Goal: Ask a question: Seek information or help from site administrators or community

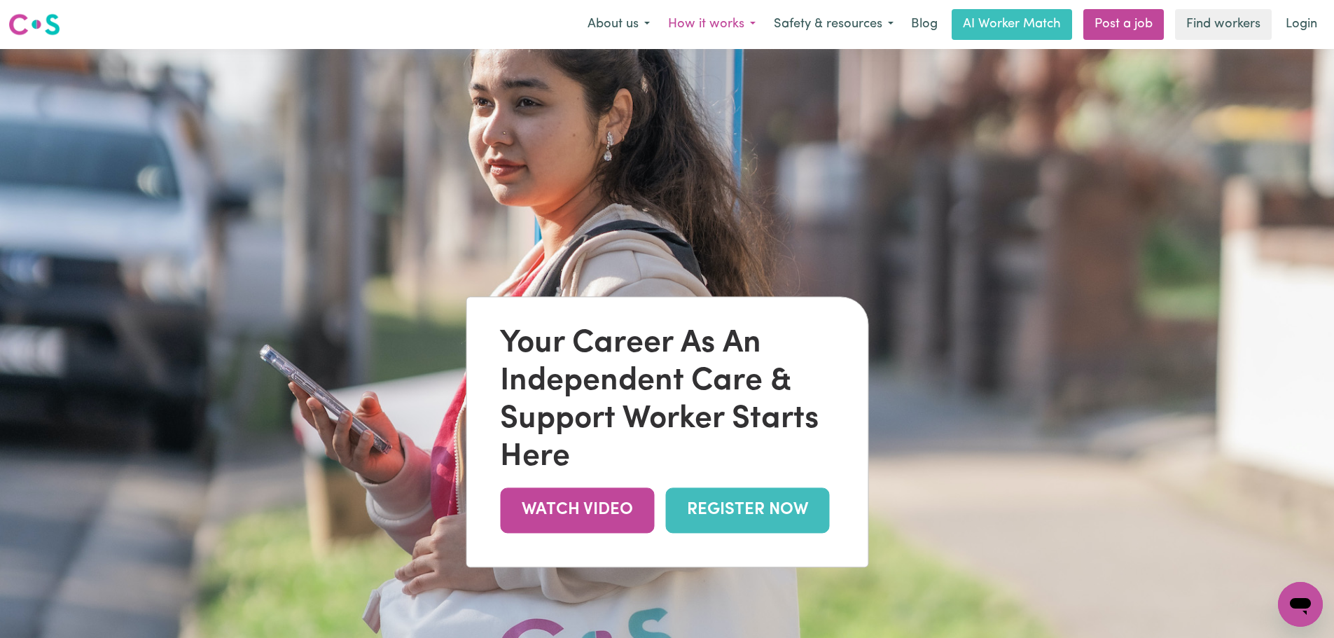
click at [722, 25] on button "How it works" at bounding box center [712, 24] width 106 height 29
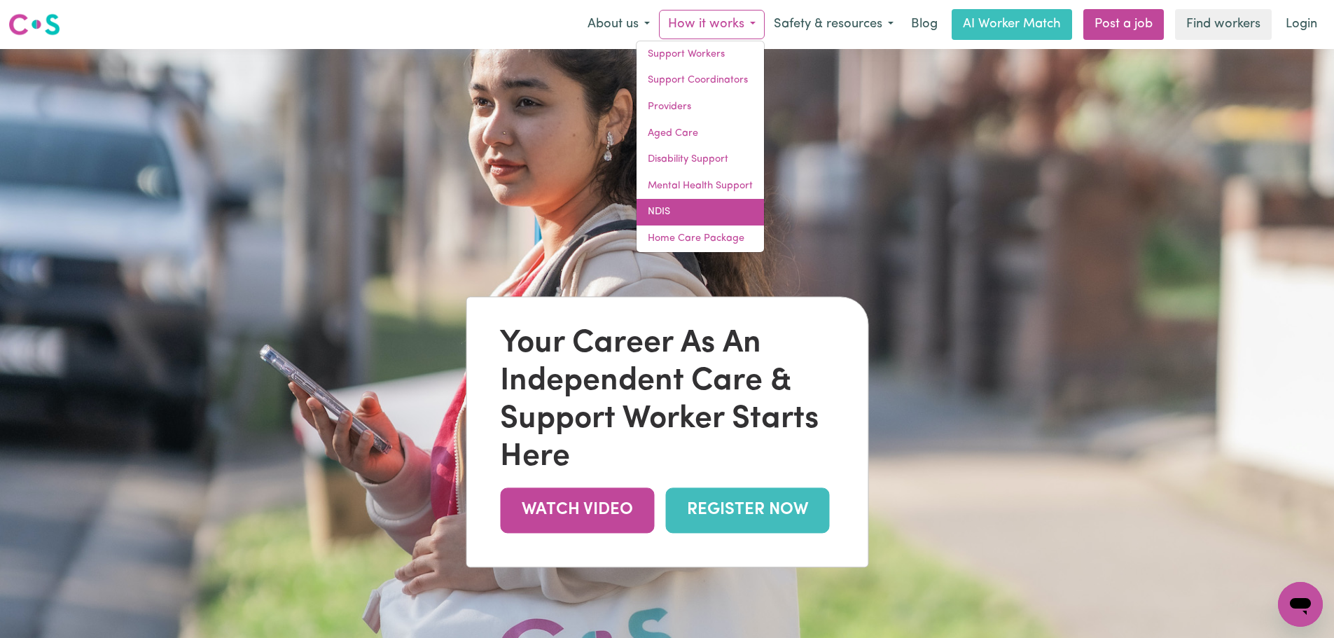
click at [669, 213] on link "NDIS" at bounding box center [699, 212] width 127 height 27
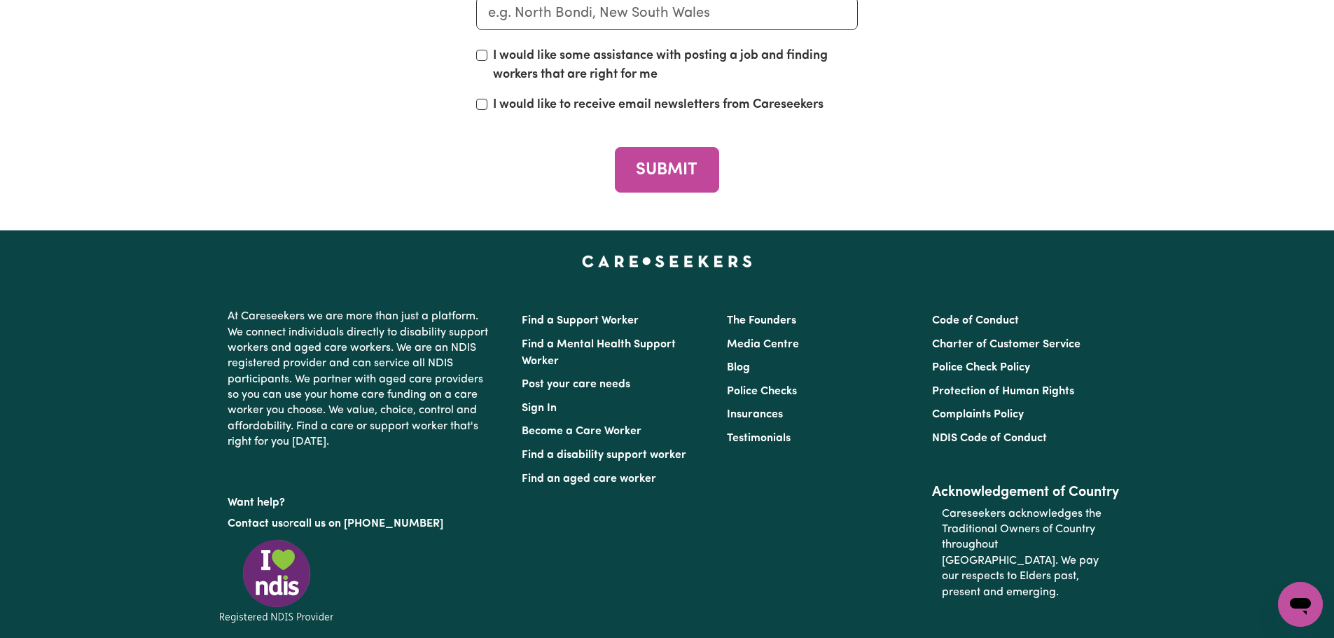
scroll to position [4104, 0]
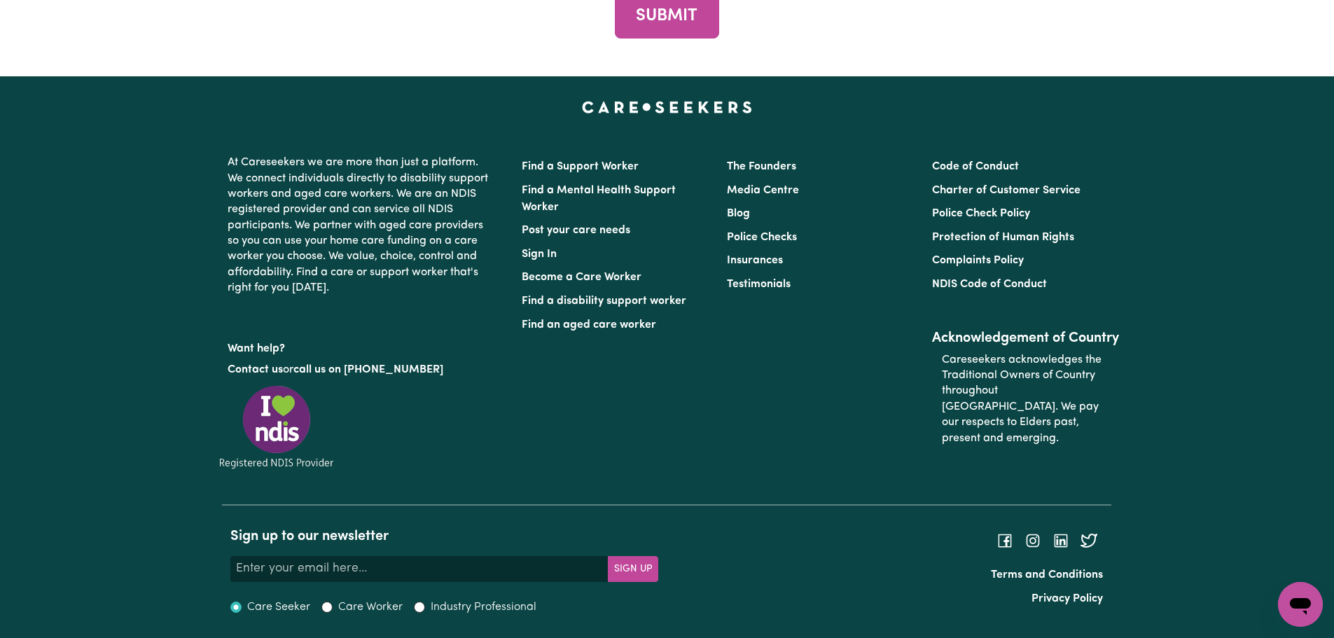
click at [1302, 620] on div "Open messaging window" at bounding box center [1300, 604] width 42 height 42
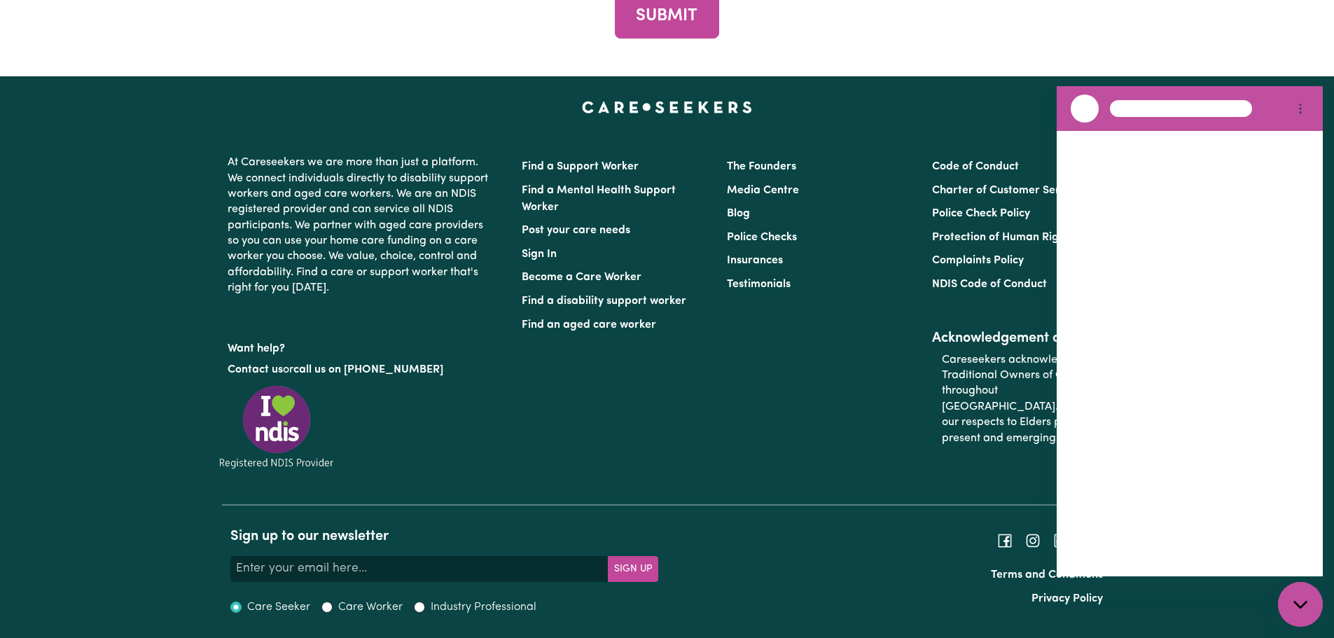
scroll to position [0, 0]
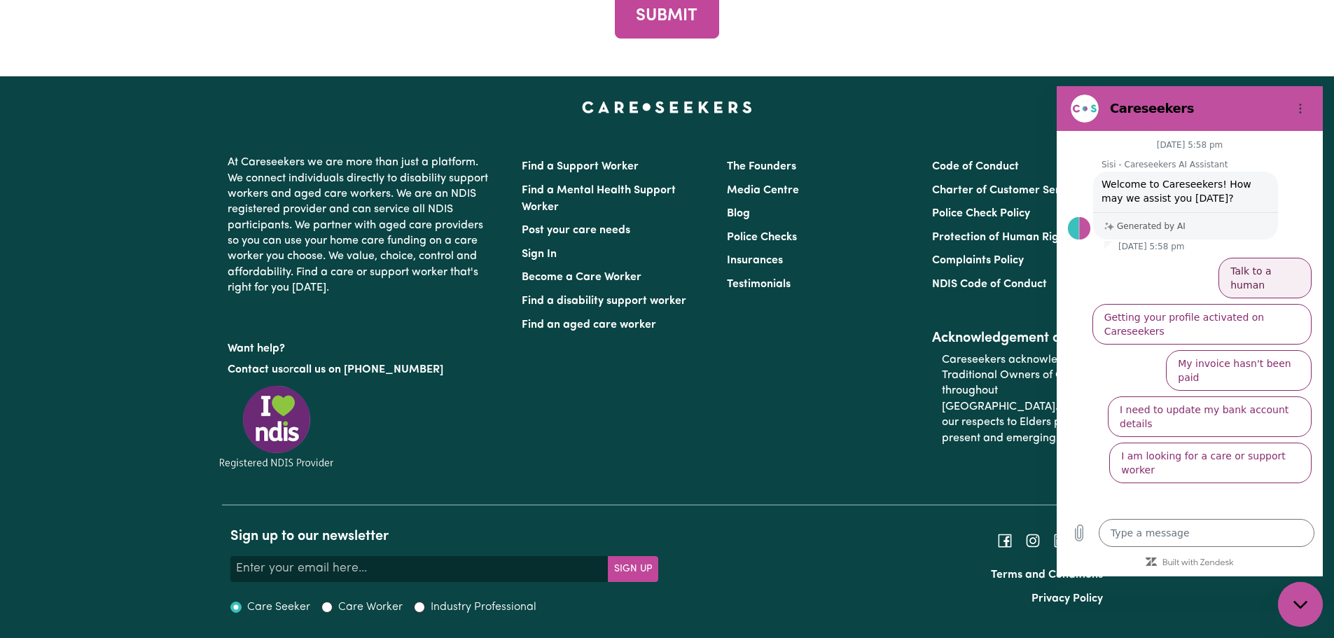
click at [1277, 263] on button "Talk to a human" at bounding box center [1264, 278] width 93 height 41
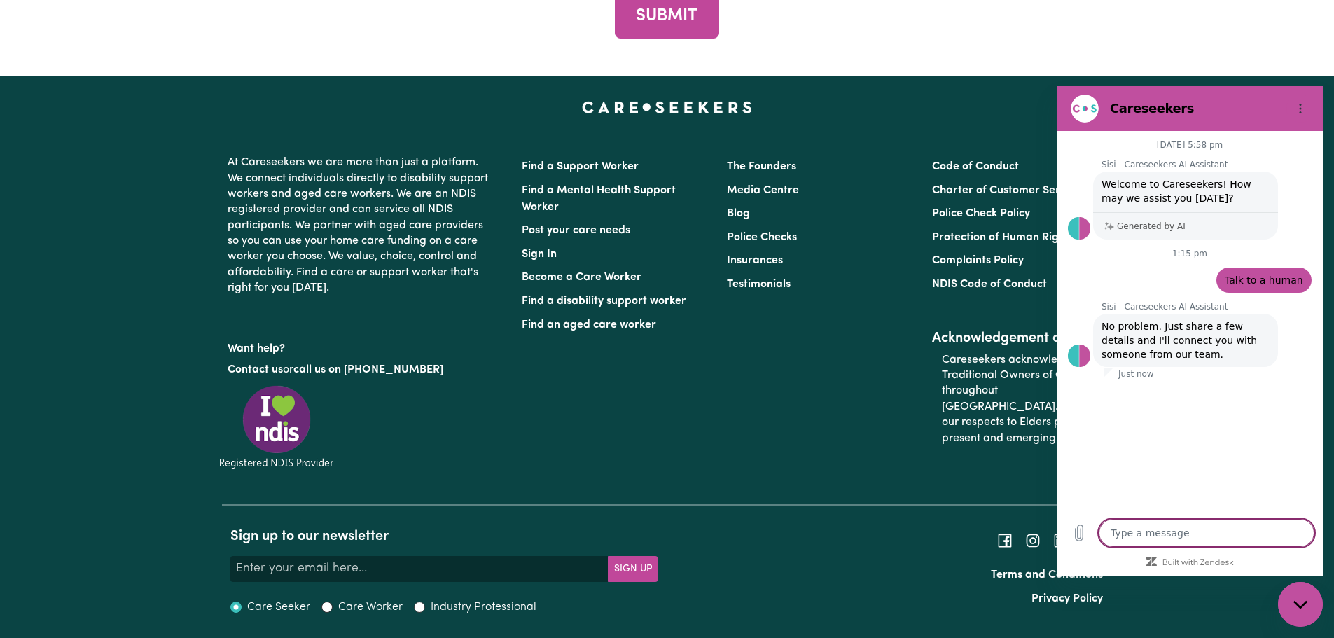
type textarea "x"
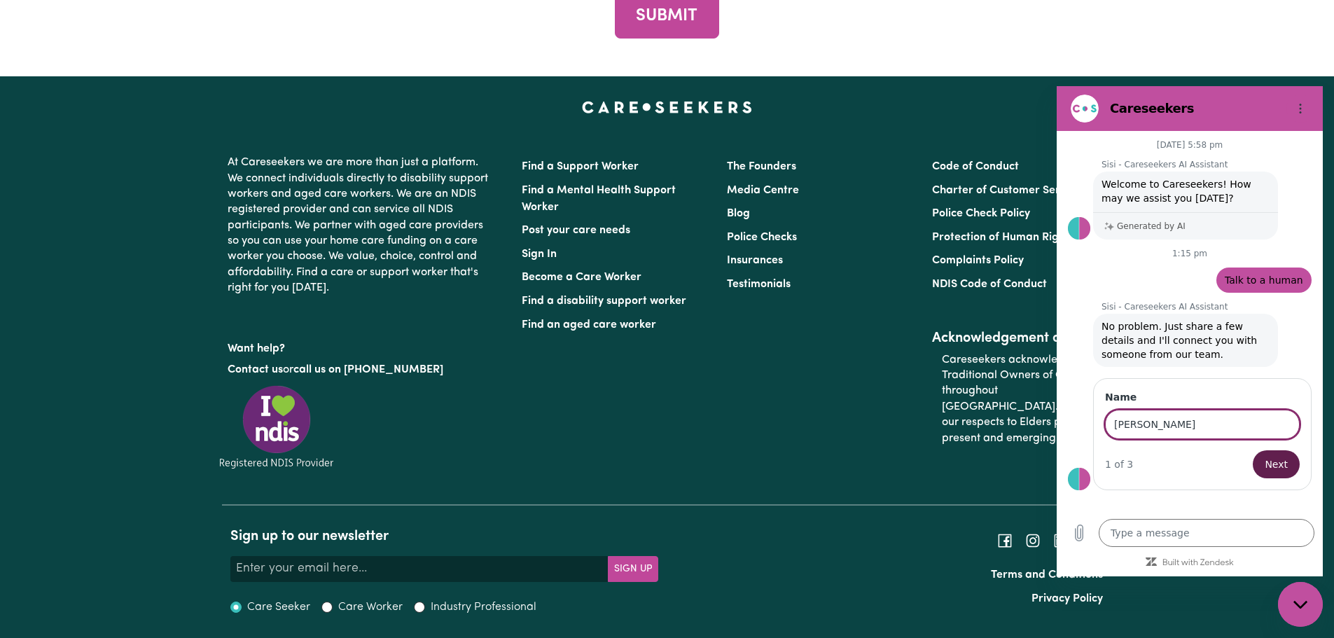
type input "[PERSON_NAME]"
click at [1285, 464] on span "Next" at bounding box center [1275, 464] width 23 height 17
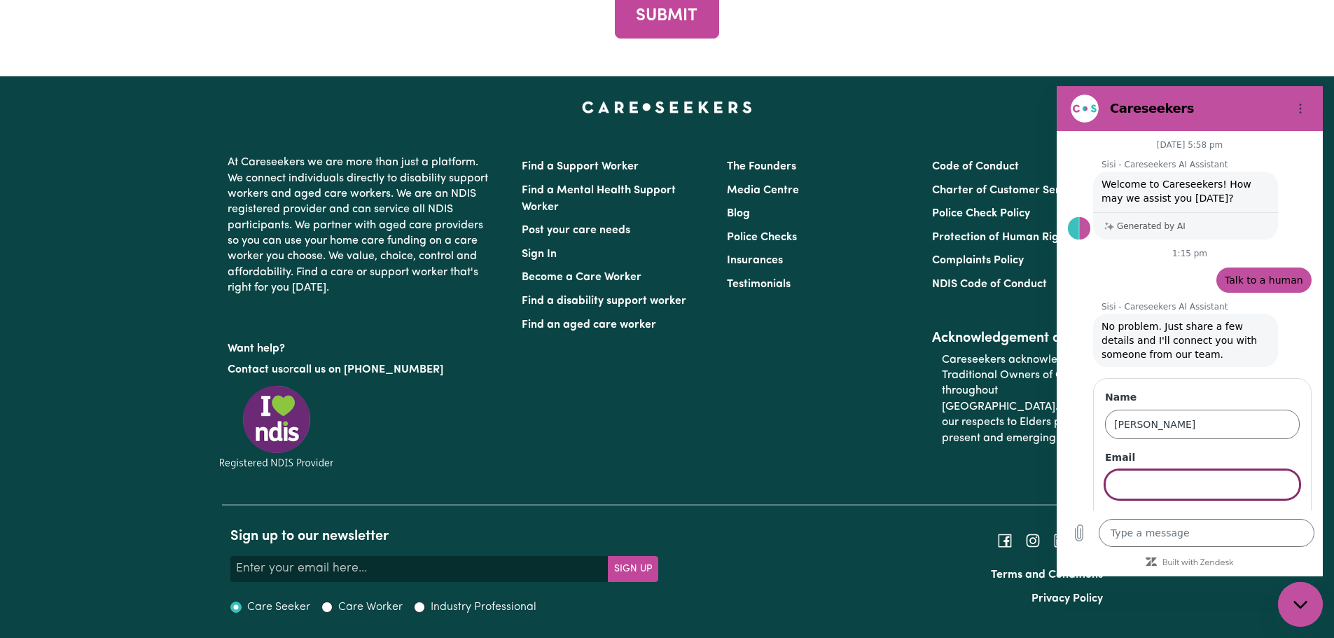
scroll to position [41, 0]
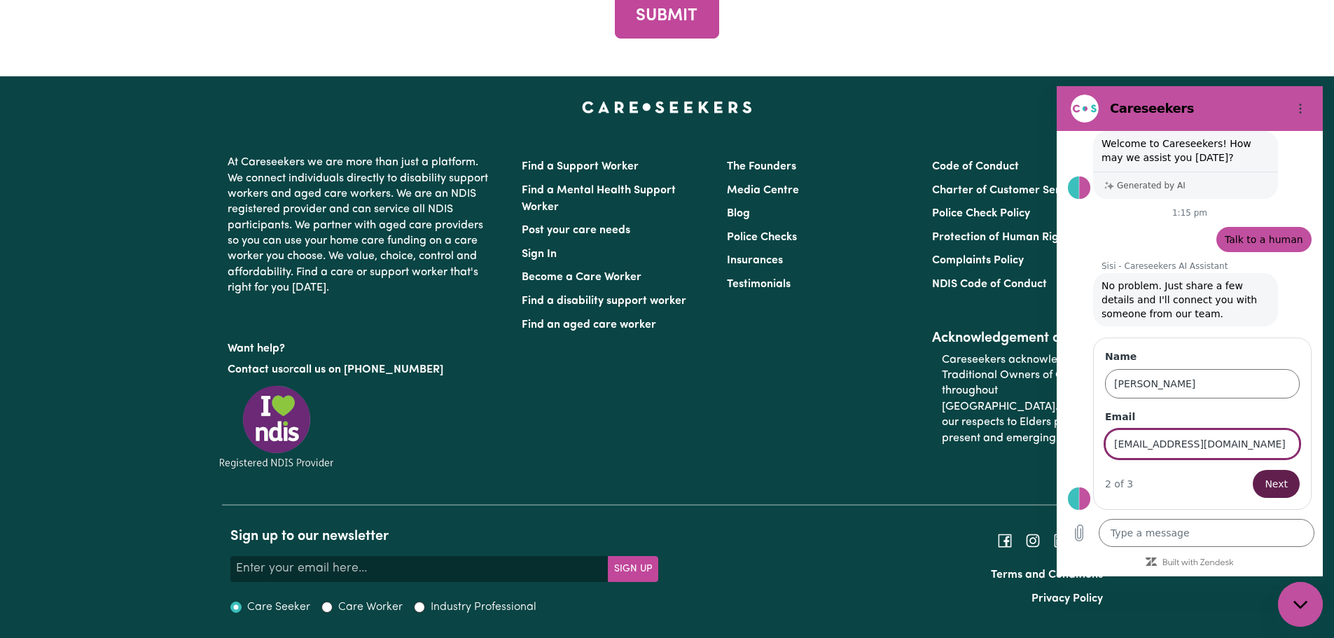
type input "[EMAIL_ADDRESS][DOMAIN_NAME]"
click at [1287, 477] on button "Next" at bounding box center [1276, 484] width 47 height 28
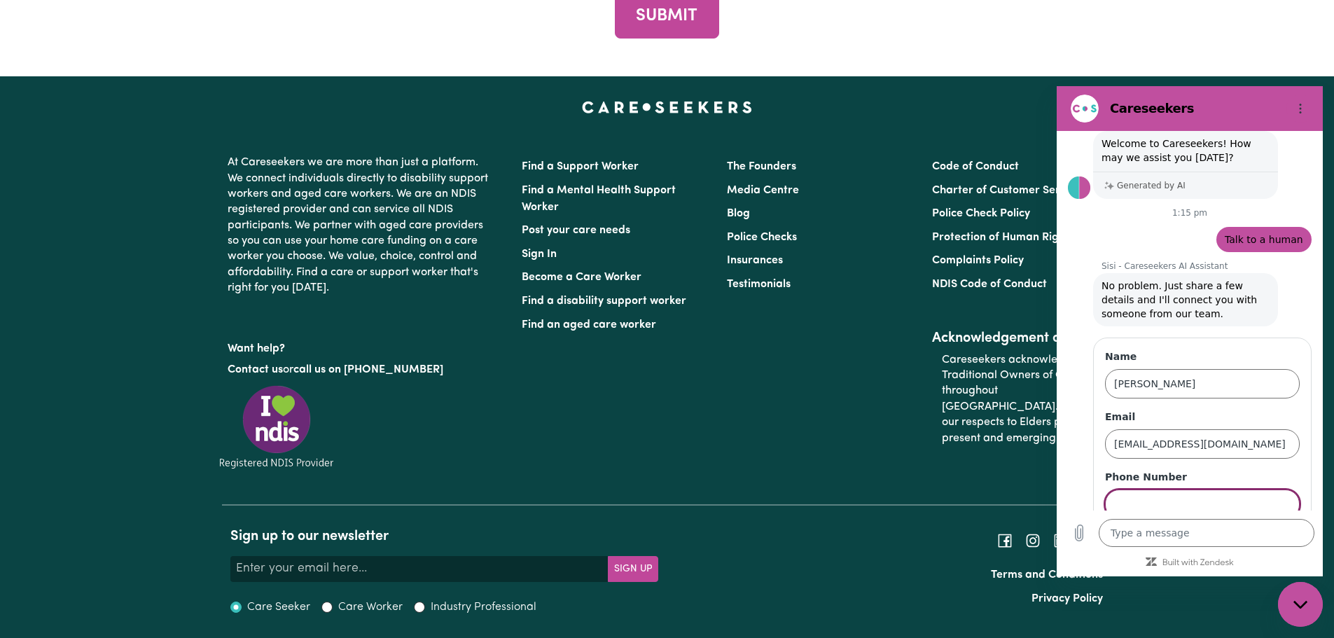
scroll to position [101, 0]
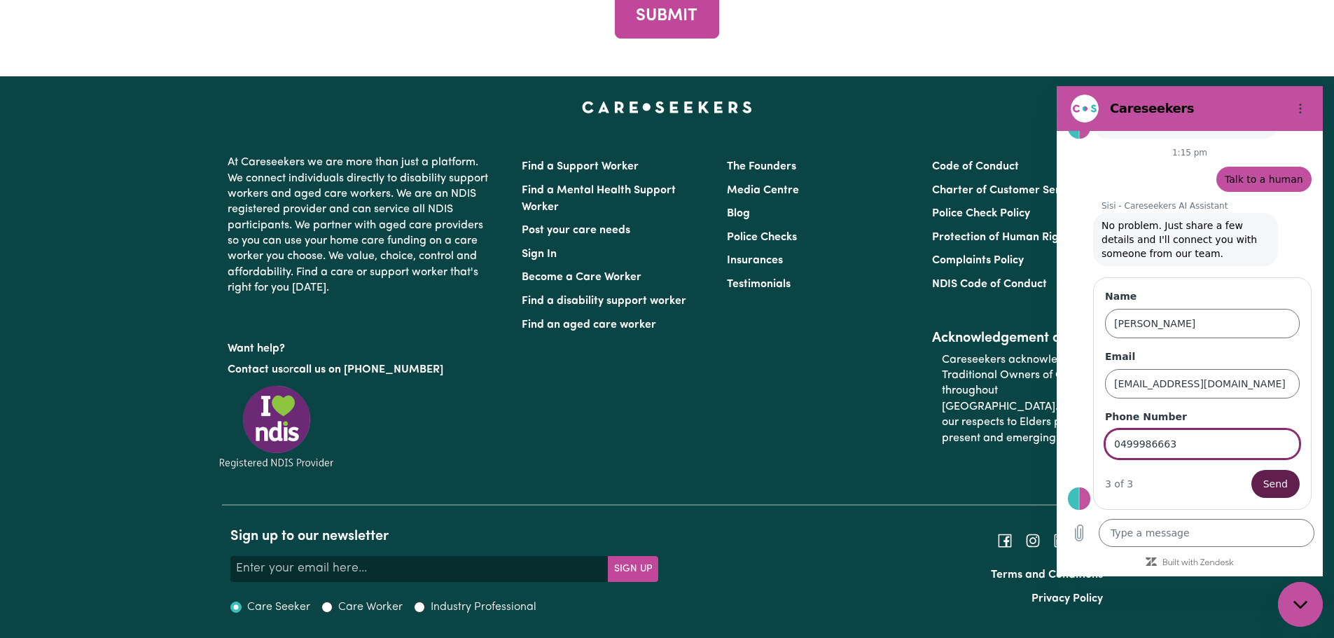
type input "0499986663"
click at [1267, 482] on span "Send" at bounding box center [1275, 483] width 25 height 17
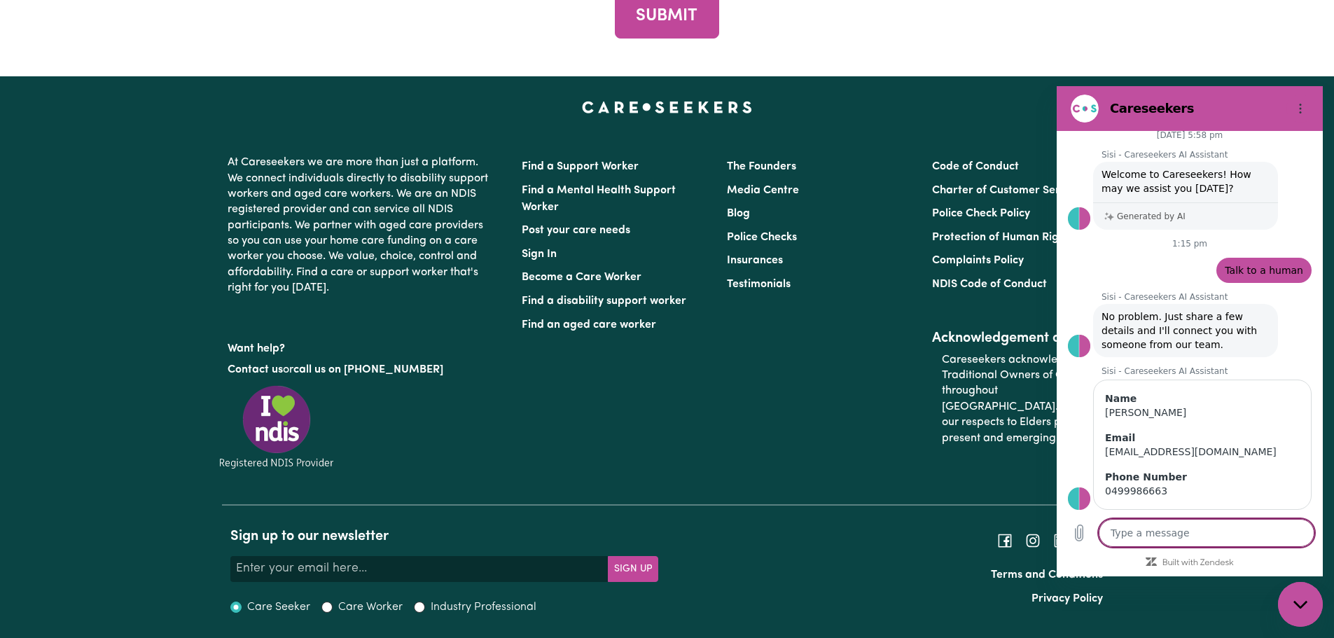
scroll to position [41, 0]
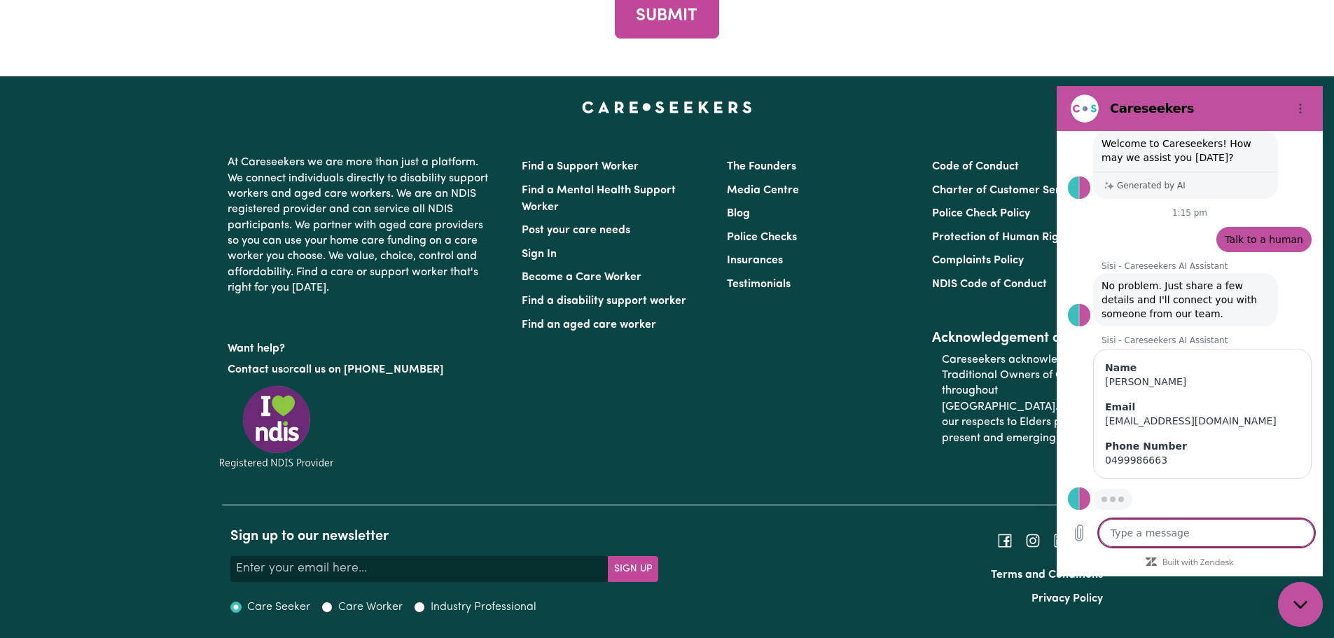
type textarea "x"
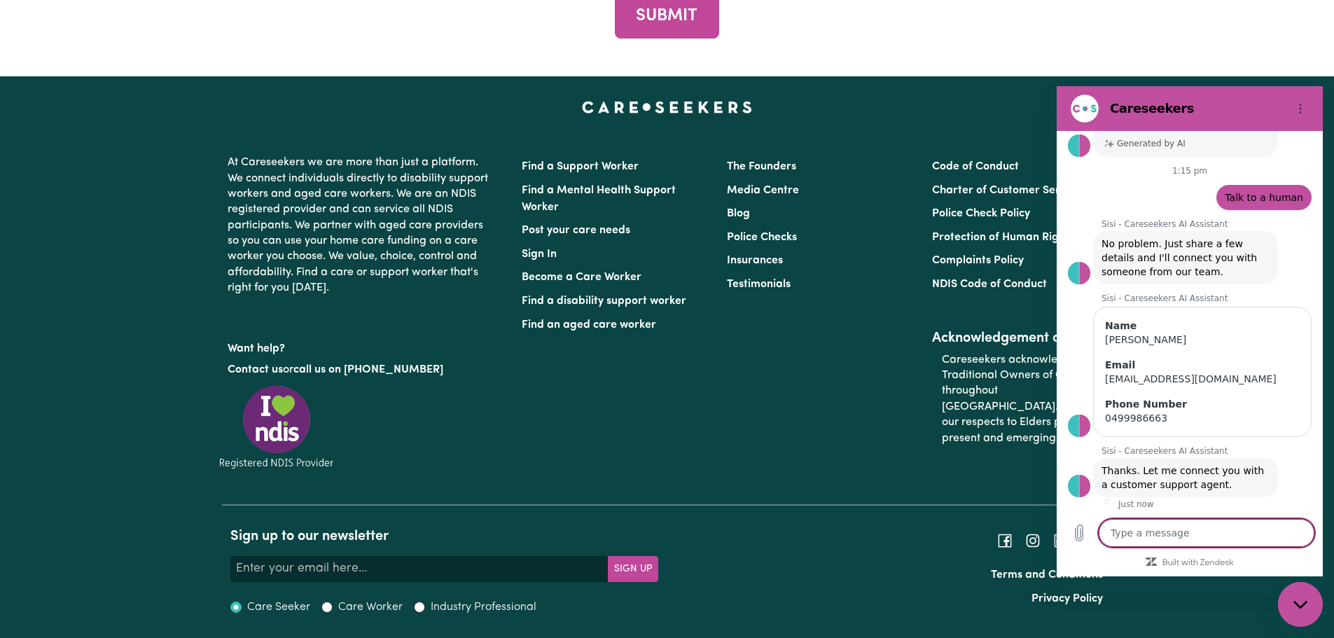
scroll to position [85, 0]
click at [1144, 528] on textarea at bounding box center [1206, 533] width 216 height 28
type textarea "J"
type textarea "x"
type textarea "Ju"
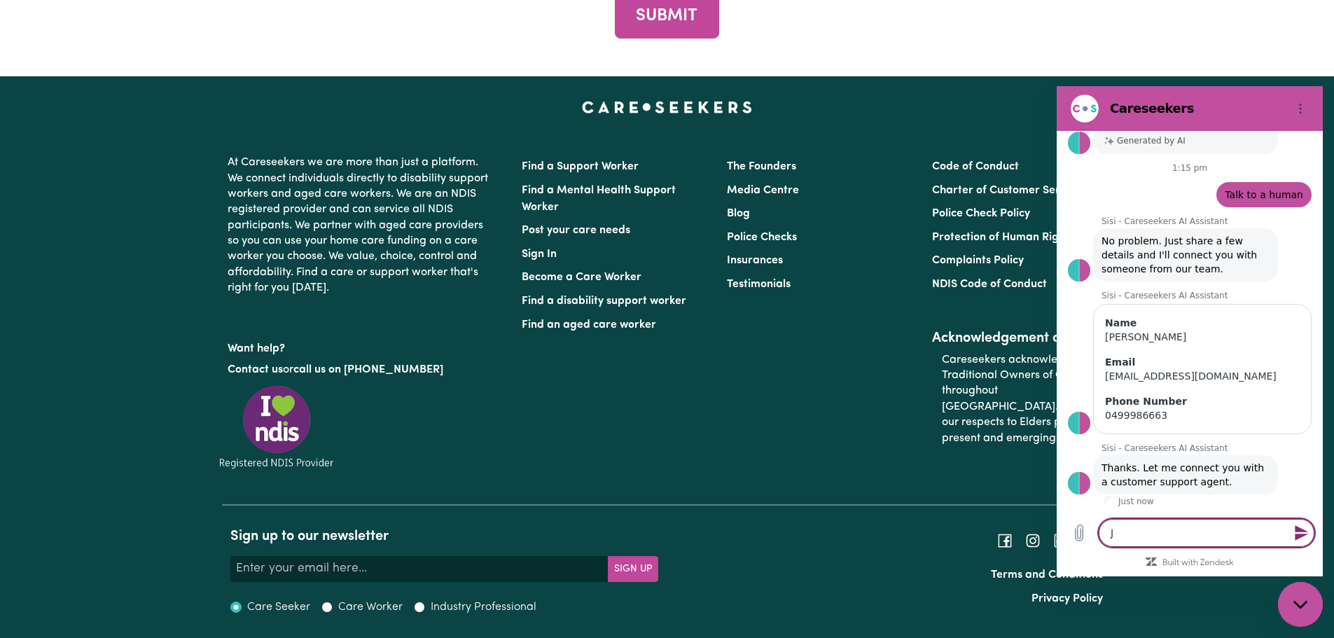
type textarea "x"
type textarea "[DEMOGRAPHIC_DATA]"
type textarea "x"
type textarea "Just"
type textarea "x"
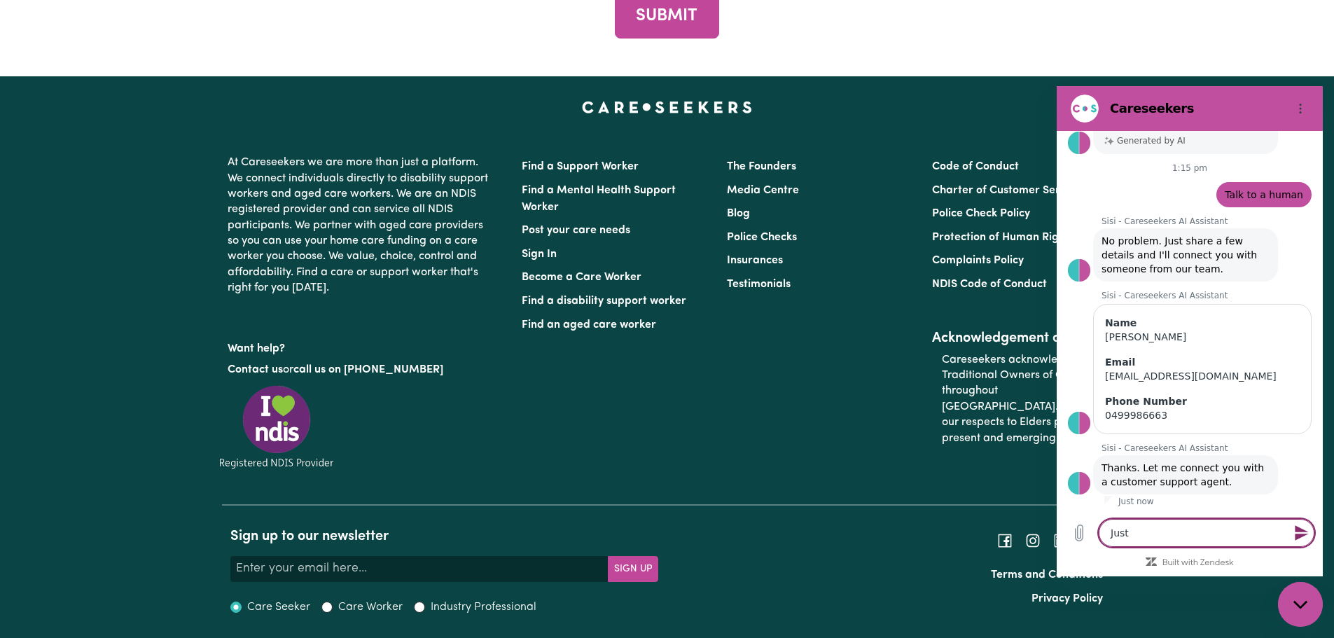
type textarea "Just"
type textarea "x"
type textarea "Just w"
type textarea "x"
type textarea "Just wo"
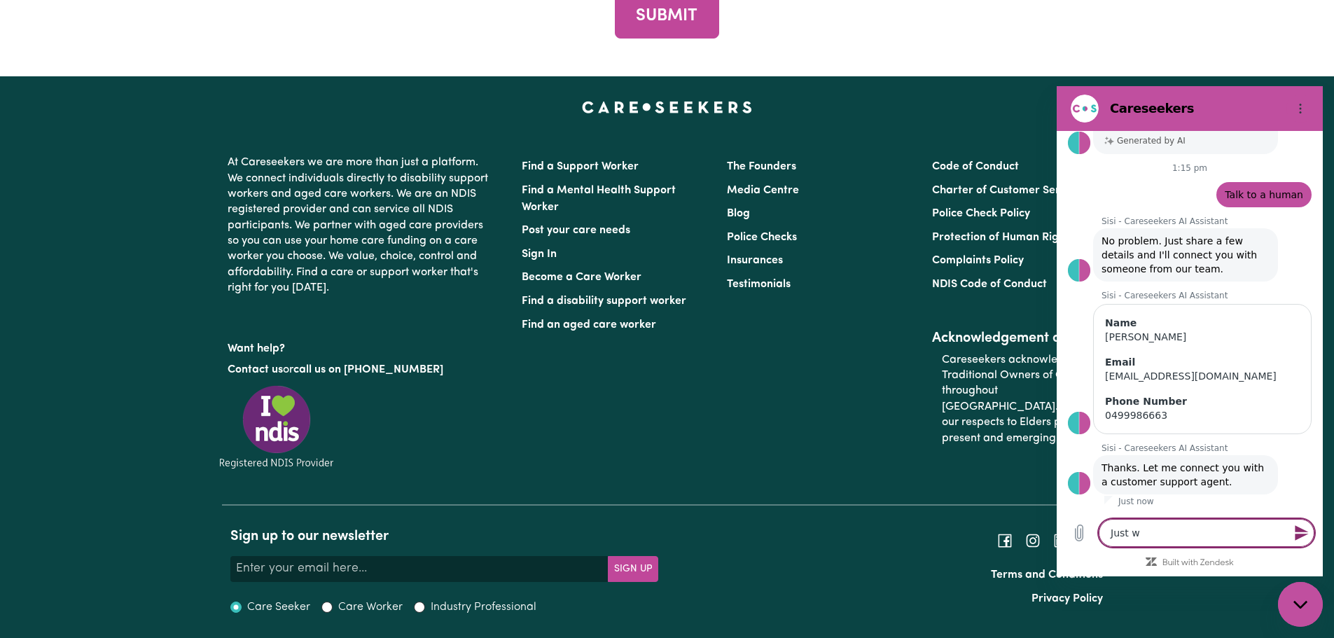
type textarea "x"
type textarea "Just won"
type textarea "x"
type textarea "Just wond"
type textarea "x"
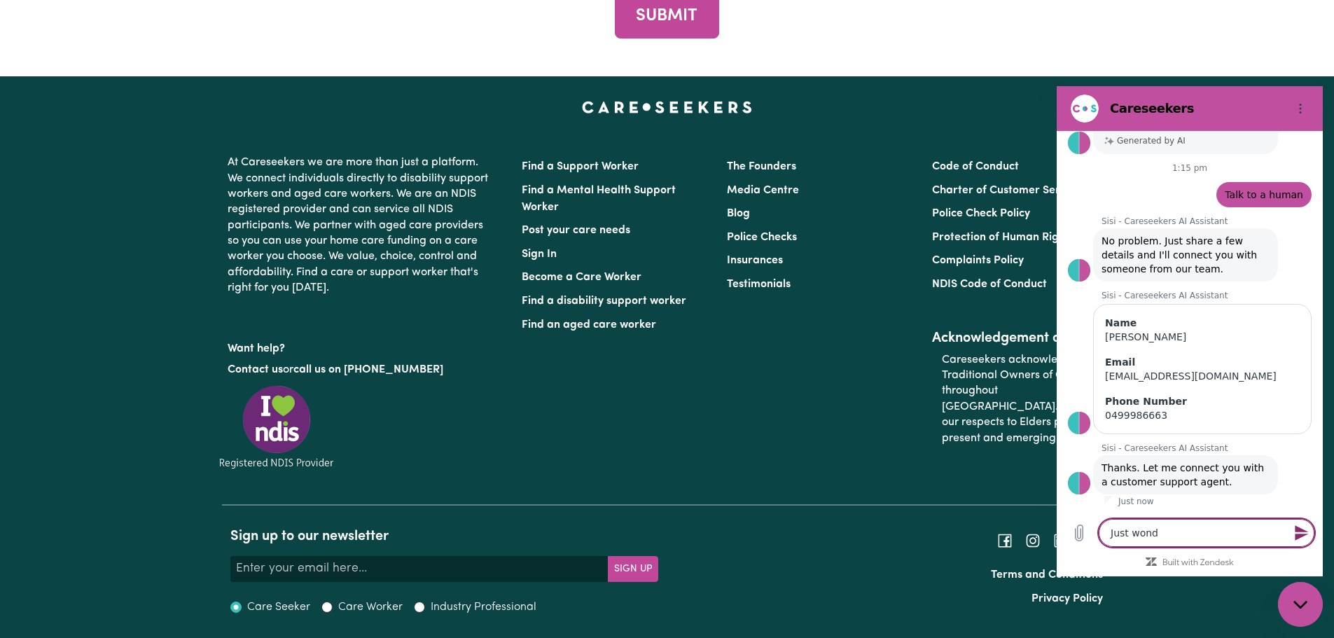
type textarea "Just wonde"
type textarea "x"
type textarea "Just wonder"
type textarea "x"
type textarea "Just wonderi"
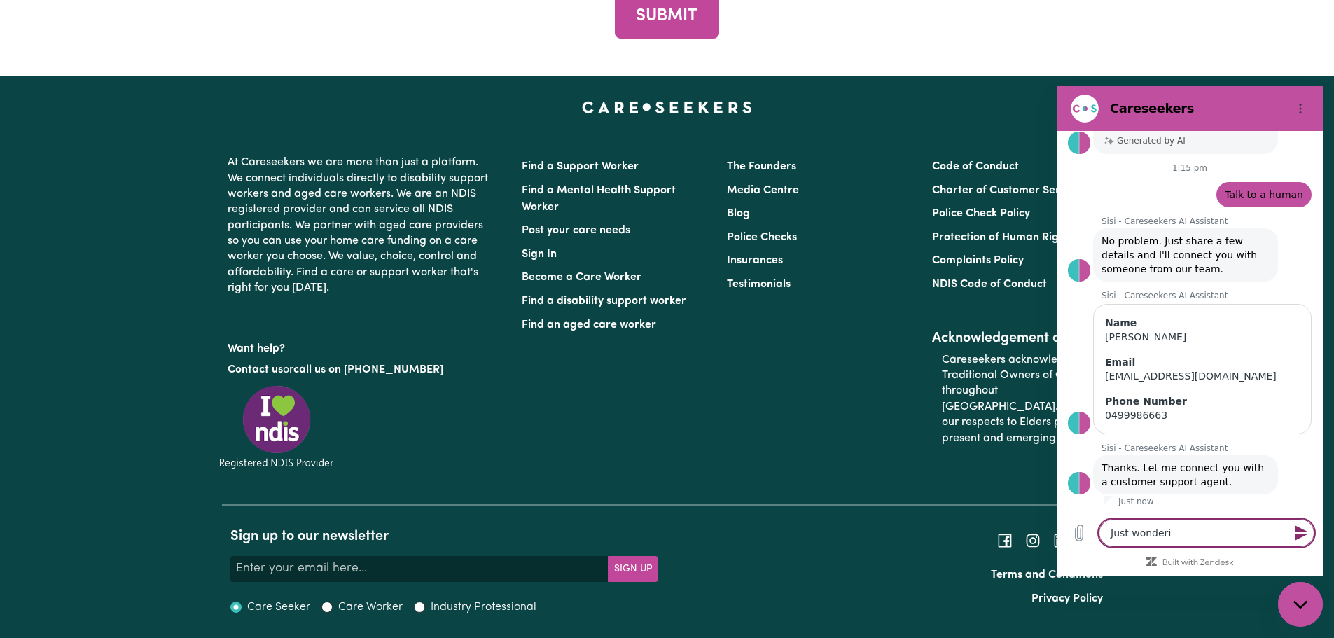
type textarea "x"
type textarea "Just wonderin"
type textarea "x"
type textarea "Just wondering"
type textarea "x"
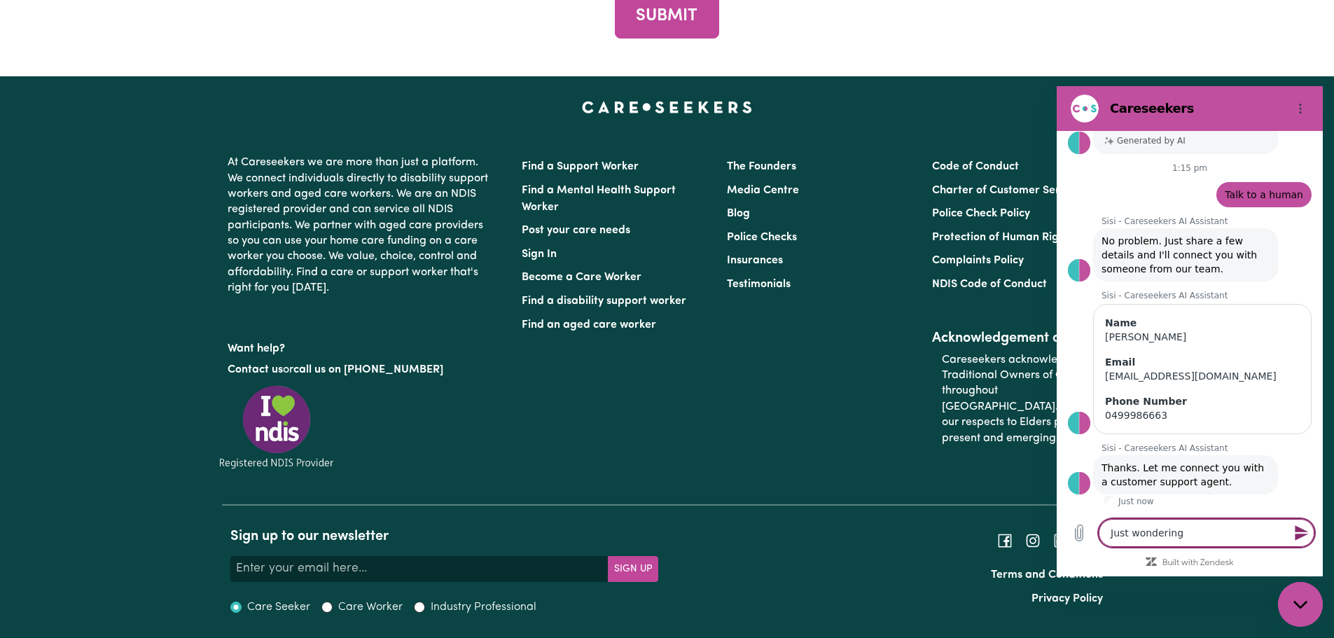
type textarea "Just wondering"
type textarea "x"
type textarea "Just wondering i"
type textarea "x"
type textarea "Just wondering if"
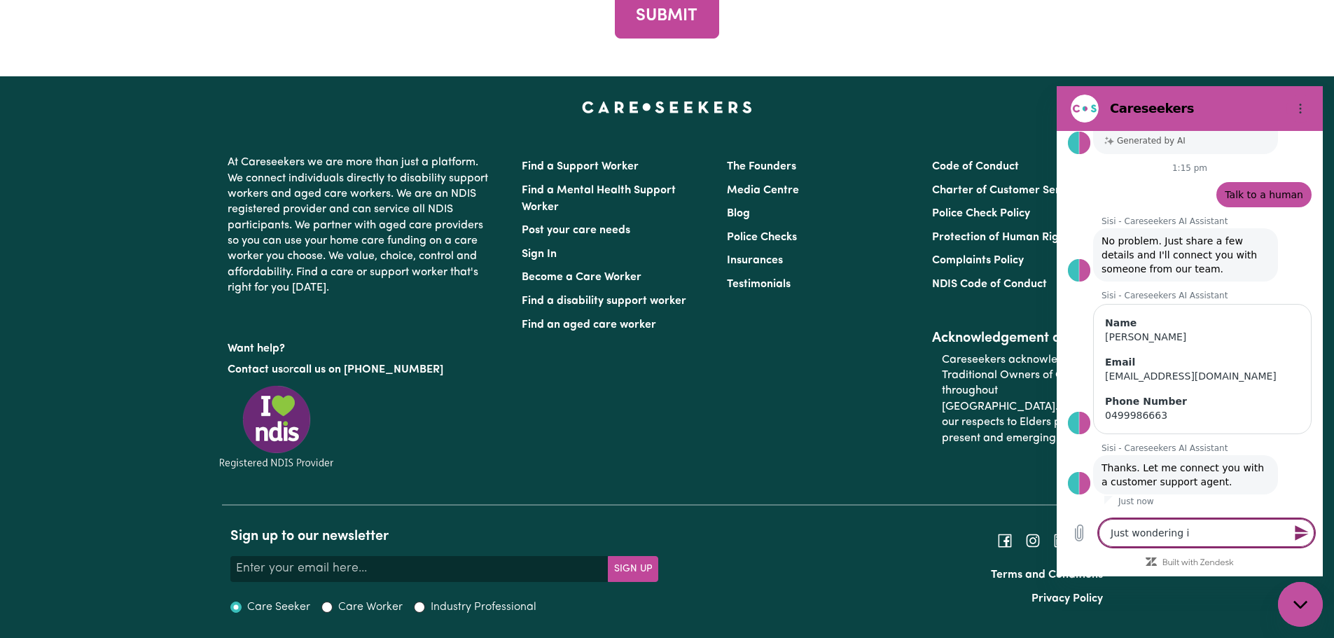
type textarea "x"
type textarea "Just wondering if"
type textarea "x"
type textarea "Just wondering if y"
type textarea "x"
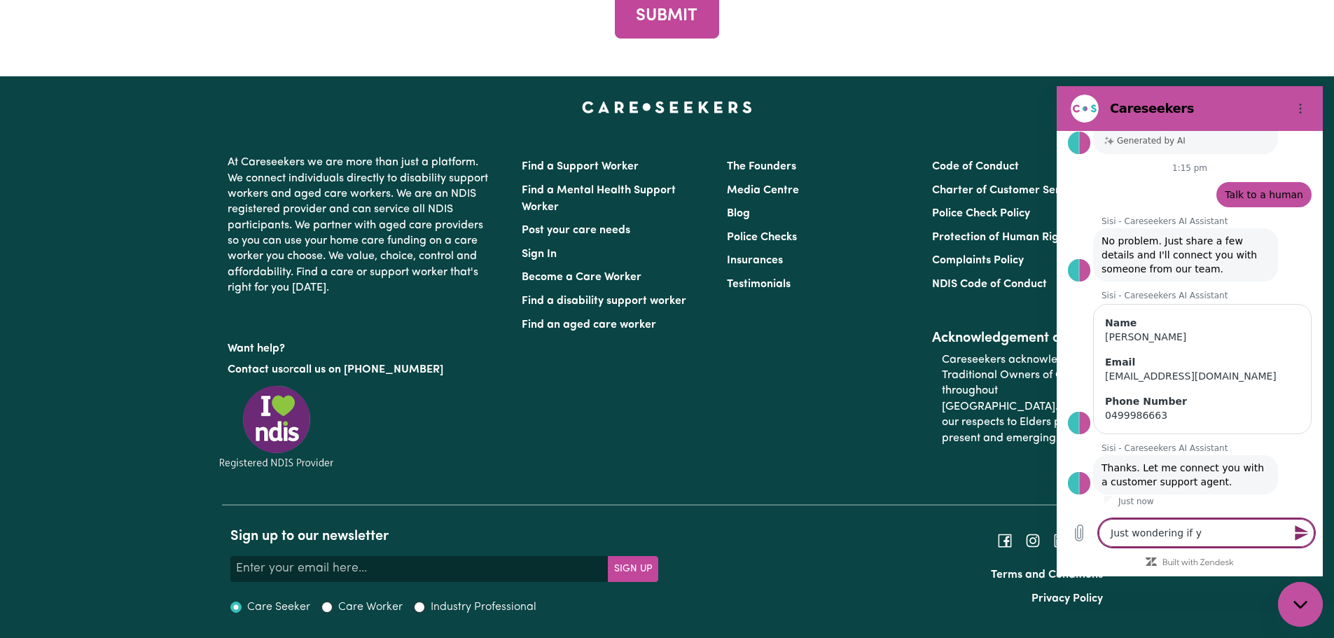
type textarea "Just wondering if yo"
type textarea "x"
type textarea "Just wondering if you"
type textarea "x"
type textarea "Just wondering if your"
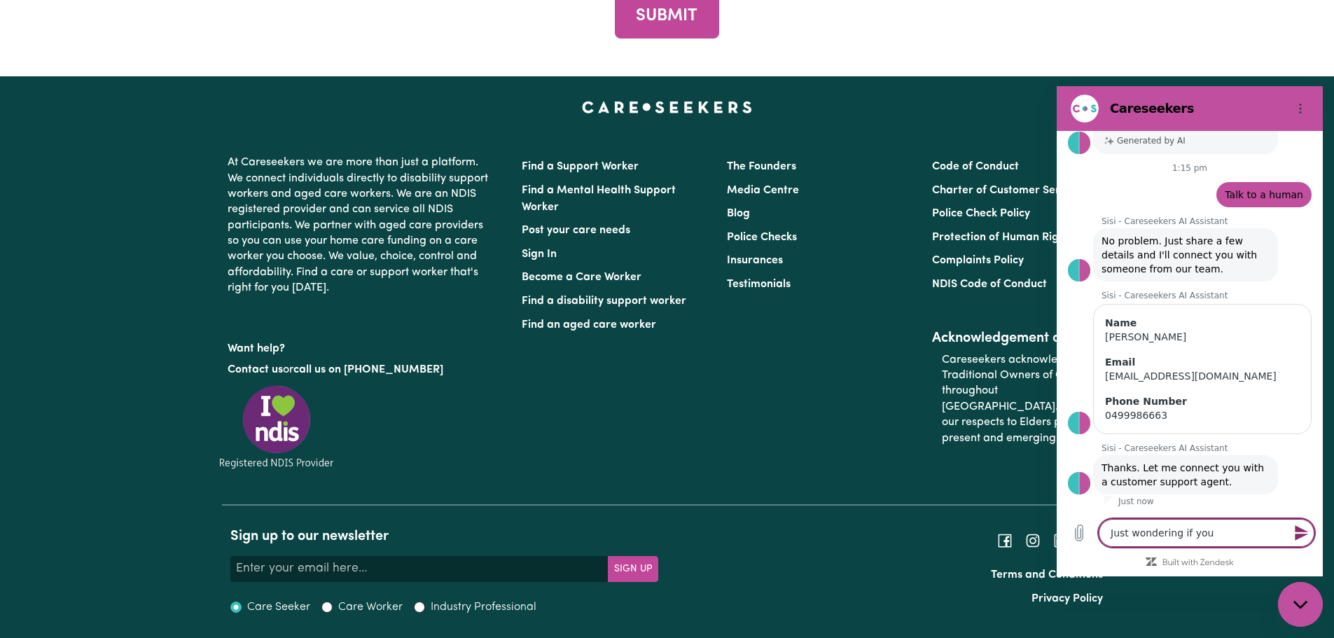
type textarea "x"
type textarea "Just wondering if your"
type textarea "x"
type textarea "Just wondering if your c"
type textarea "x"
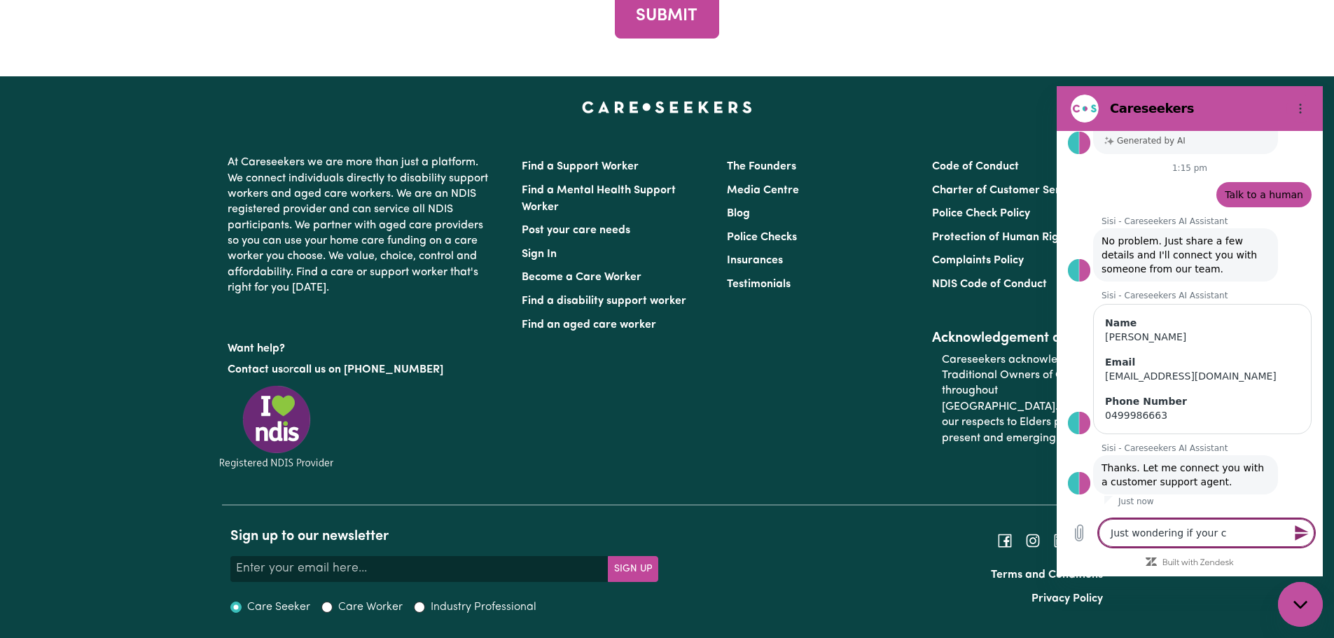
type textarea "Just wondering if your co"
type textarea "x"
type textarea "Just wondering if your com"
type textarea "x"
type textarea "Just wondering if your comp"
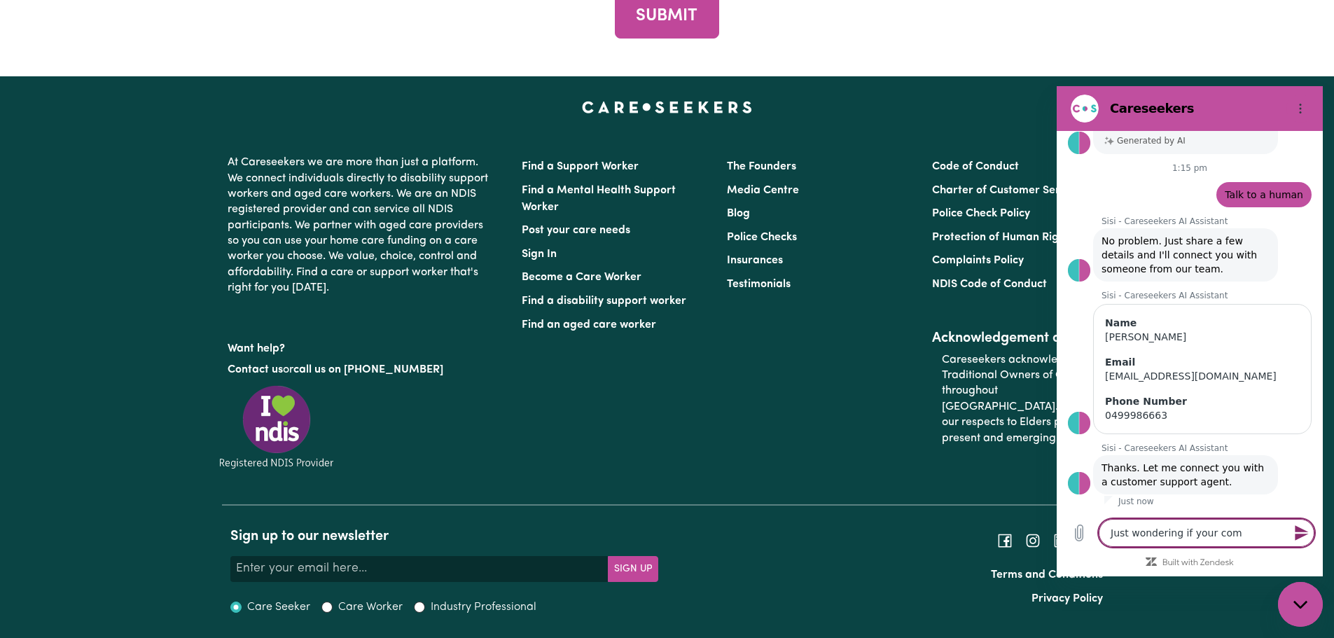
type textarea "x"
type textarea "Just wondering if your compa"
type textarea "x"
type textarea "Just wondering if your compan"
type textarea "x"
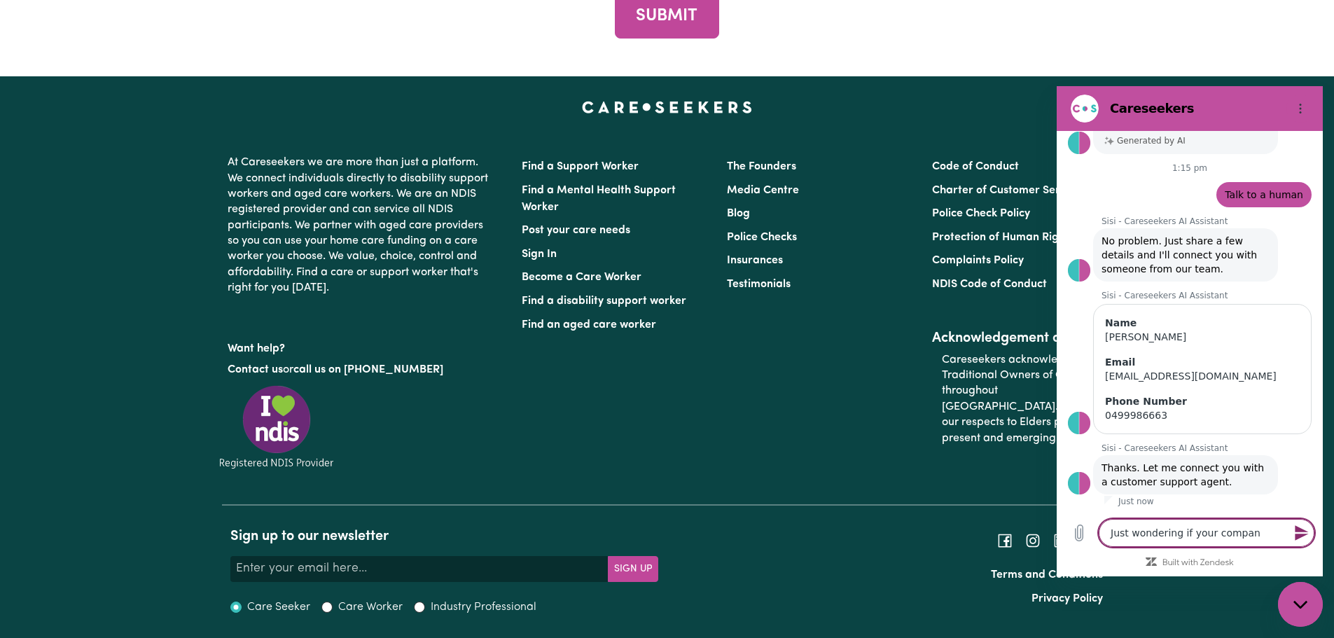
type textarea "Just wondering if your company"
type textarea "x"
type textarea "Just wondering if your company"
type textarea "x"
type textarea "Just wondering if your company i"
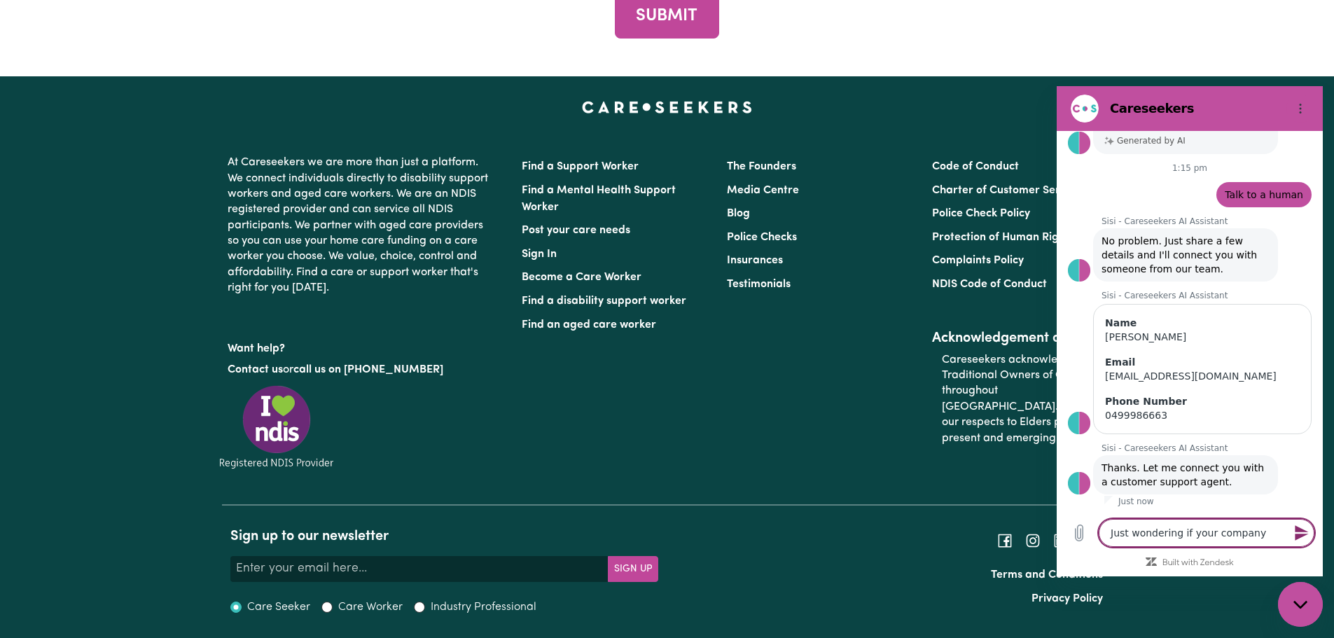
type textarea "x"
type textarea "Just wondering if your company is"
type textarea "x"
type textarea "Just wondering if your company is"
type textarea "x"
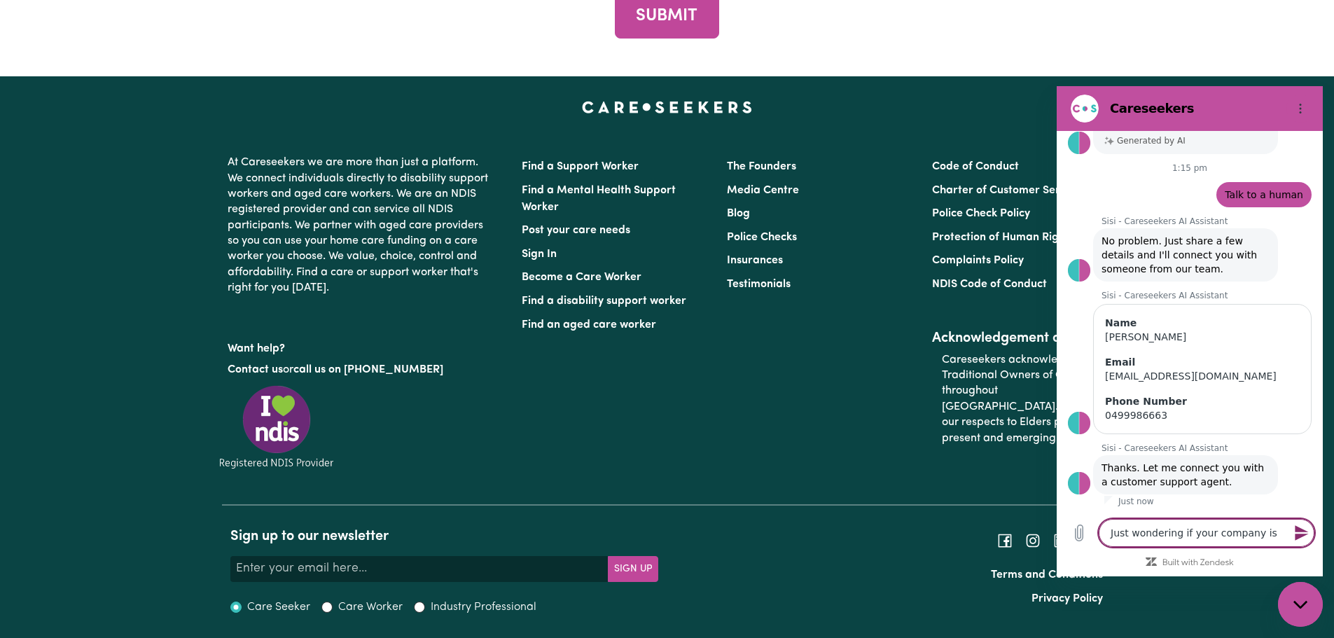
type textarea "Just wondering if your company is N"
type textarea "x"
type textarea "Just wondering if your company is [GEOGRAPHIC_DATA]"
type textarea "x"
type textarea "Just wondering if your company is NDI"
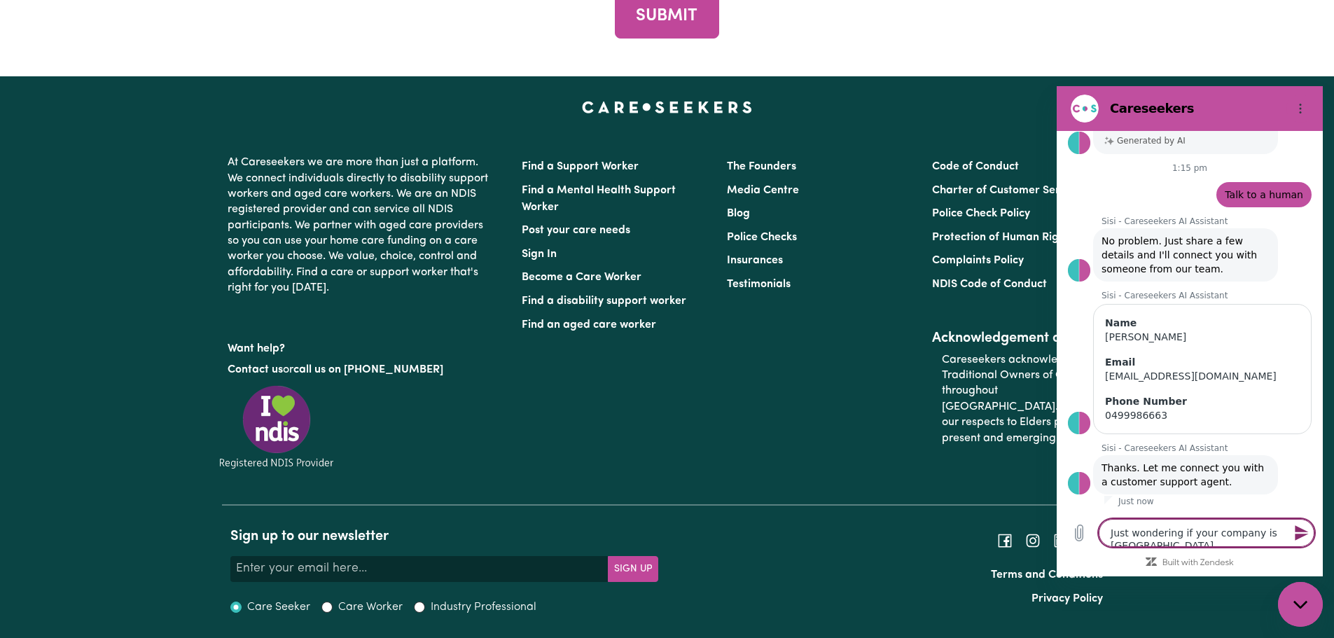
type textarea "x"
type textarea "Just wondering if your company is NDIS"
type textarea "x"
type textarea "Just wondering if your company is NDIS"
type textarea "x"
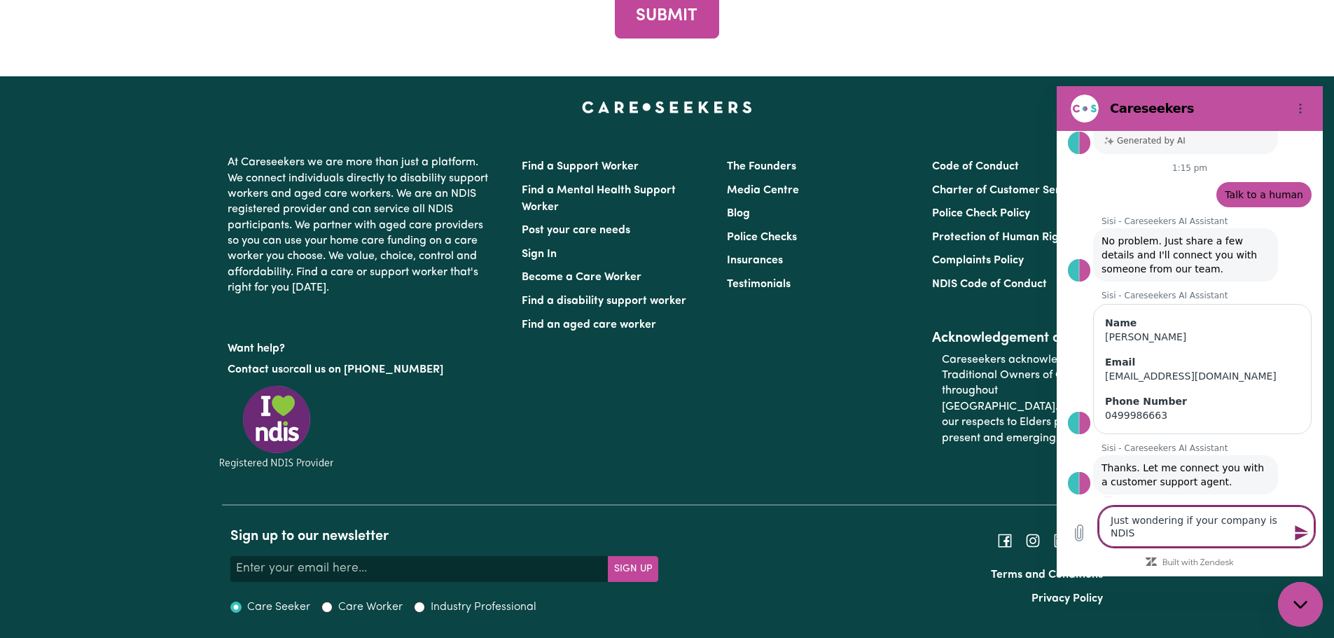
type textarea "Just wondering if your company is NDIS r"
type textarea "x"
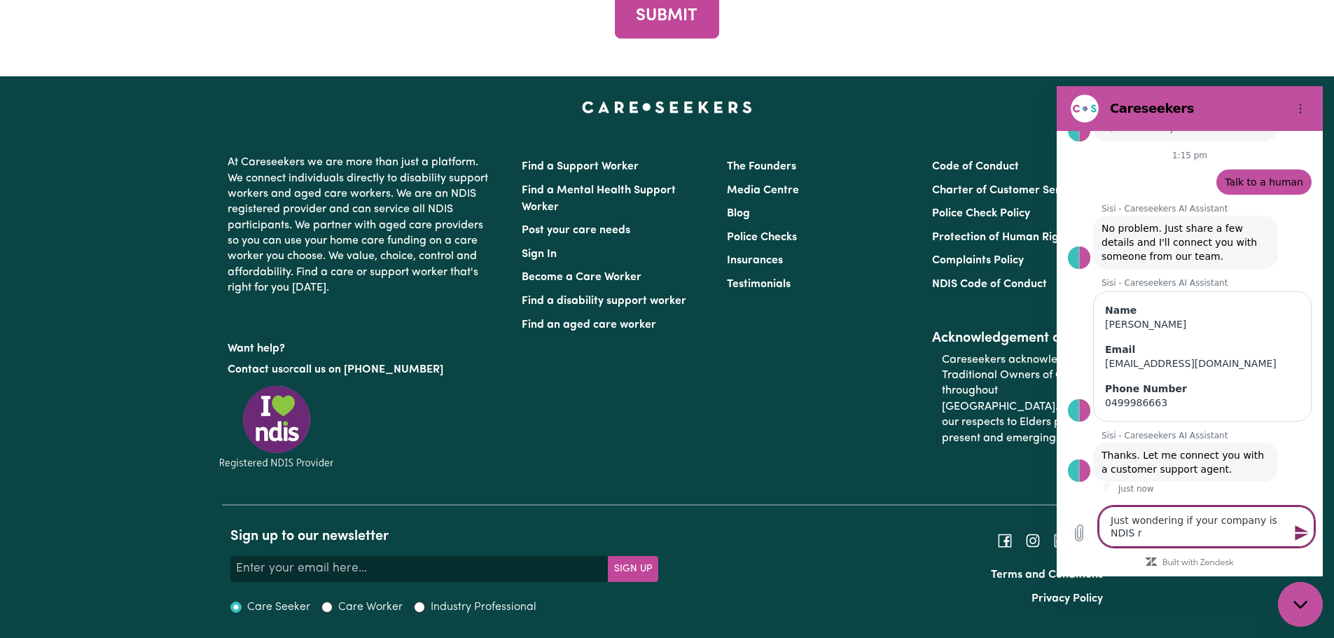
type textarea "Just wondering if your company is NDIS re"
type textarea "x"
type textarea "Just wondering if your company is NDIS reg"
type textarea "x"
type textarea "Just wondering if your company is NDIS regi"
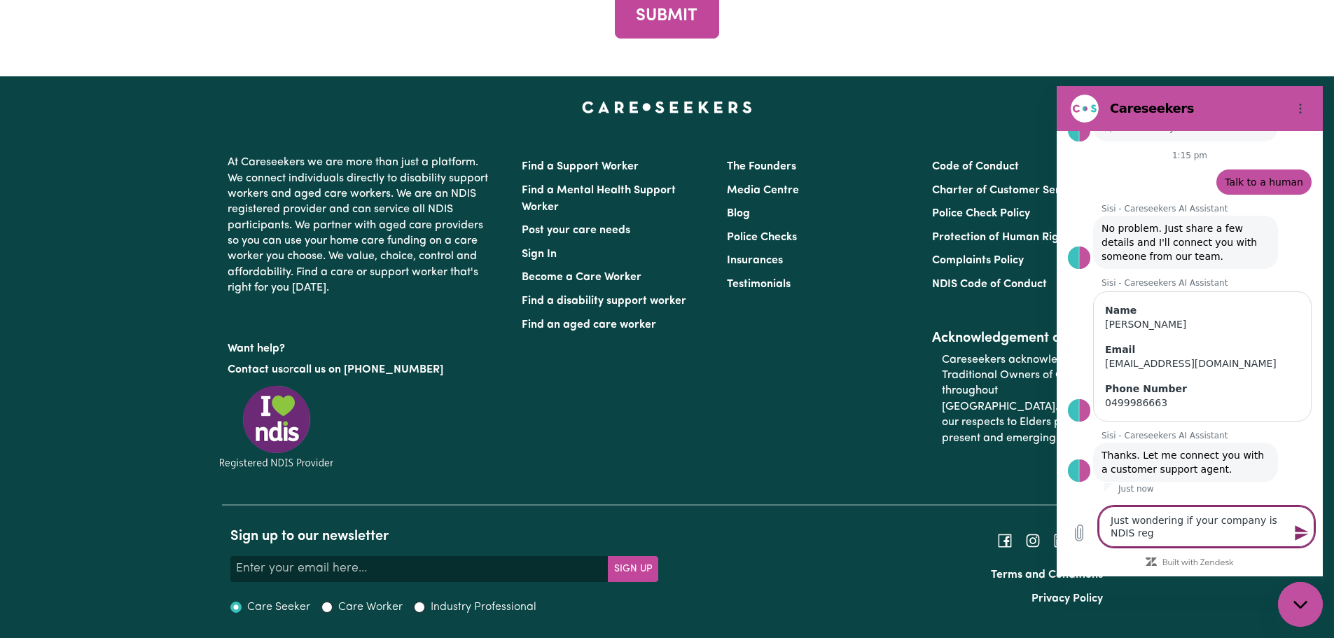
type textarea "x"
type textarea "Just wondering if your company is NDIS regis"
type textarea "x"
type textarea "Just wondering if your company is NDIS regist"
type textarea "x"
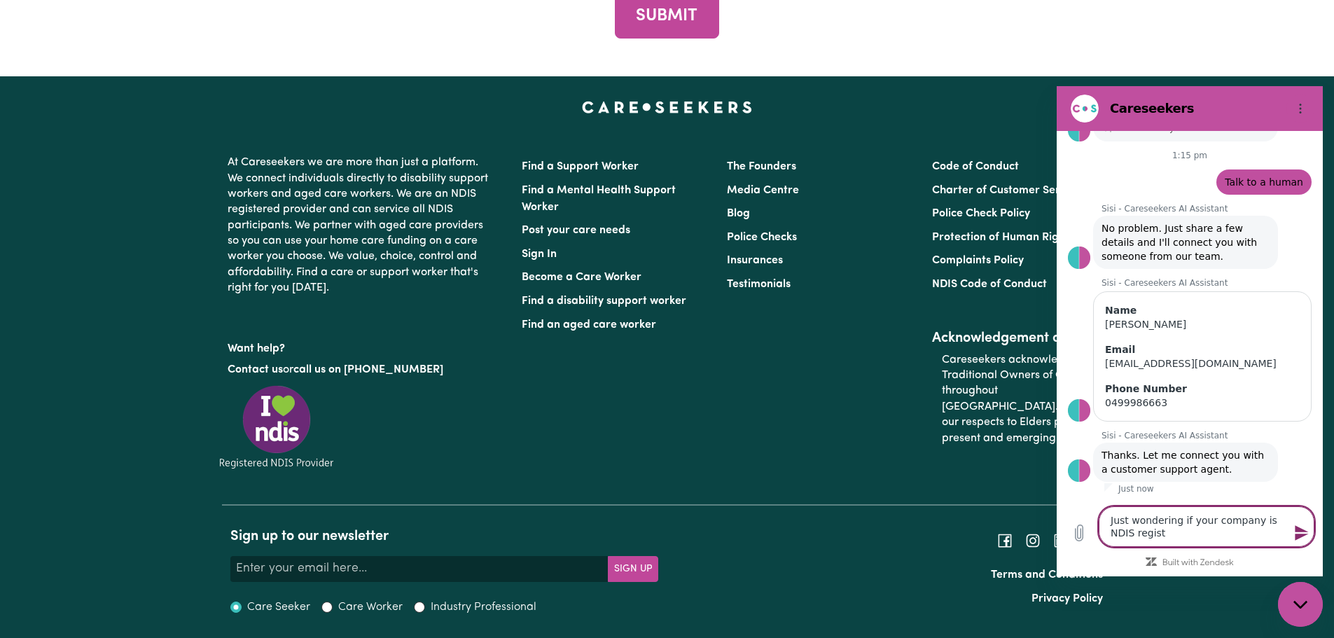
type textarea "Just wondering if your company is NDIS registe"
type textarea "x"
type textarea "Just wondering if your company is NDIS register"
type textarea "x"
type textarea "Just wondering if your company is NDIS registere"
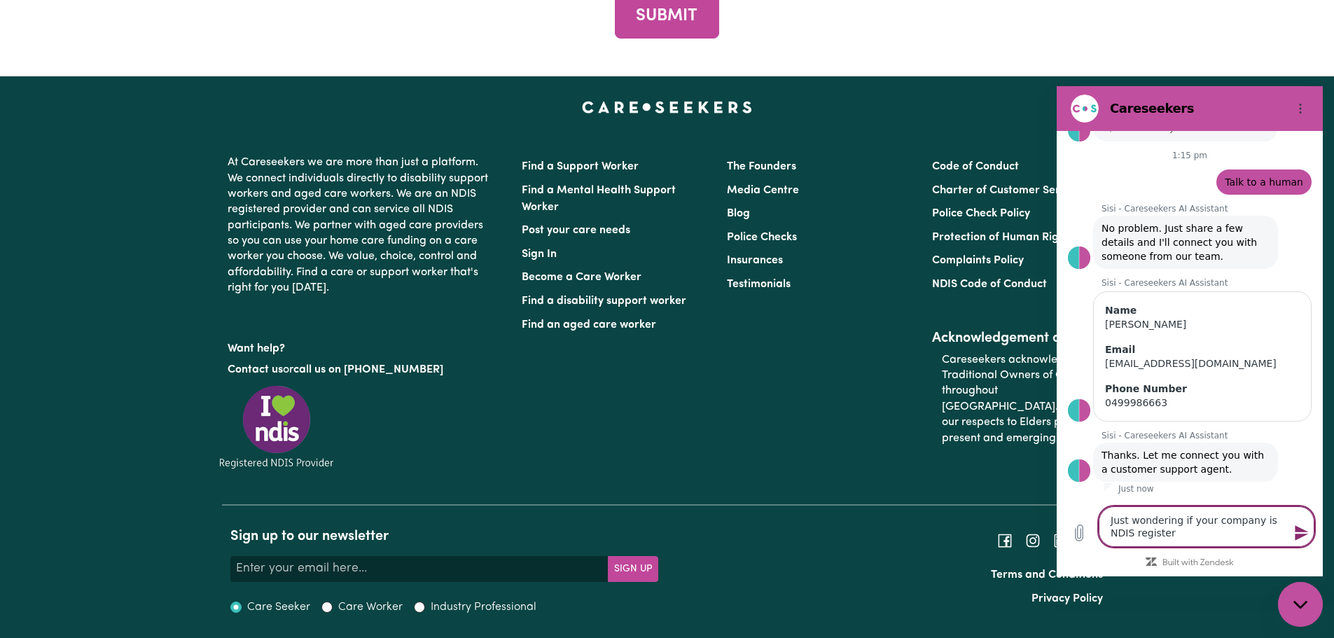
type textarea "x"
type textarea "Just wondering if your company is NDIS registered"
type textarea "x"
type textarea "Just wondering if your company is NDIS registered"
type textarea "x"
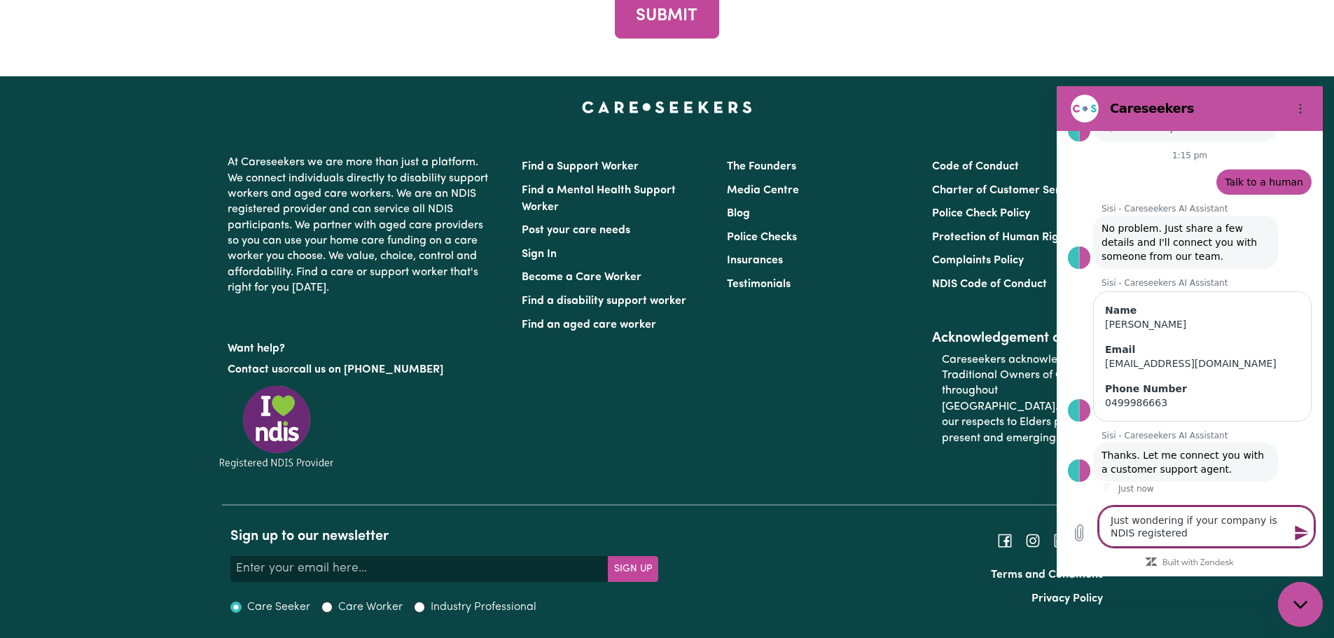
type textarea "Just wondering if your company is NDIS registered t"
type textarea "x"
type textarea "Just wondering if your company is NDIS registered to"
type textarea "x"
type textarea "Just wondering if your company is NDIS registered to"
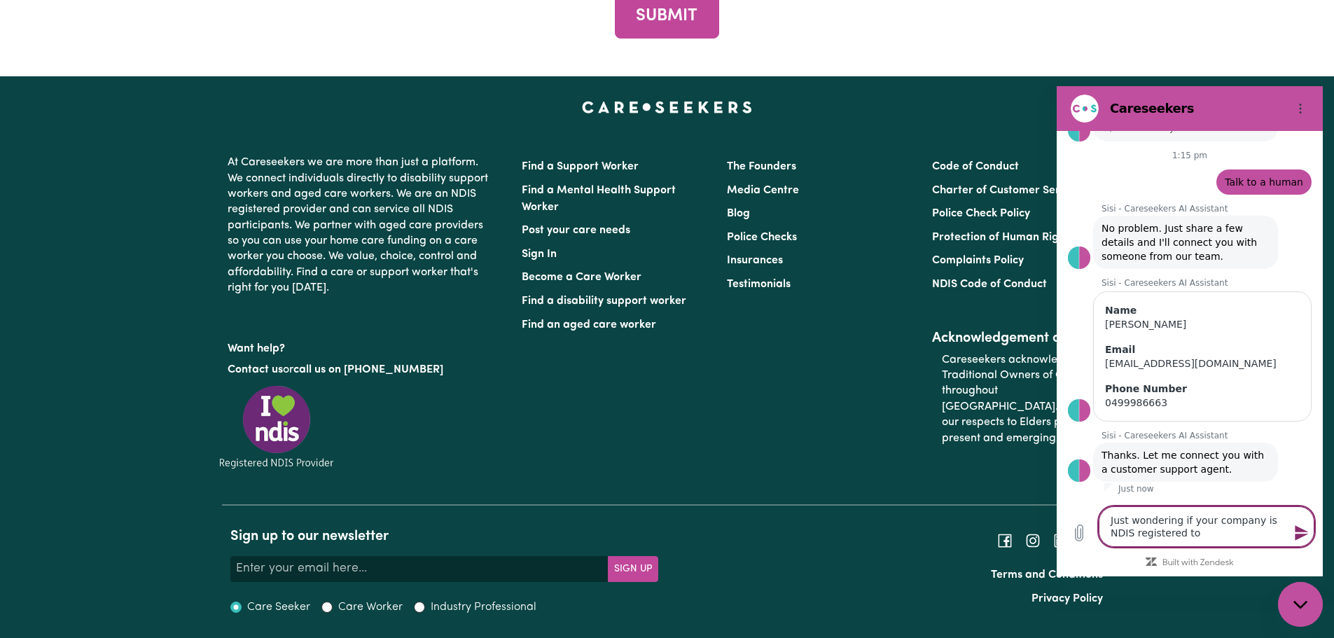
type textarea "x"
type textarea "Just wondering if your company is NDIS registered to p"
type textarea "x"
type textarea "Just wondering if your company is NDIS registered to pr"
type textarea "x"
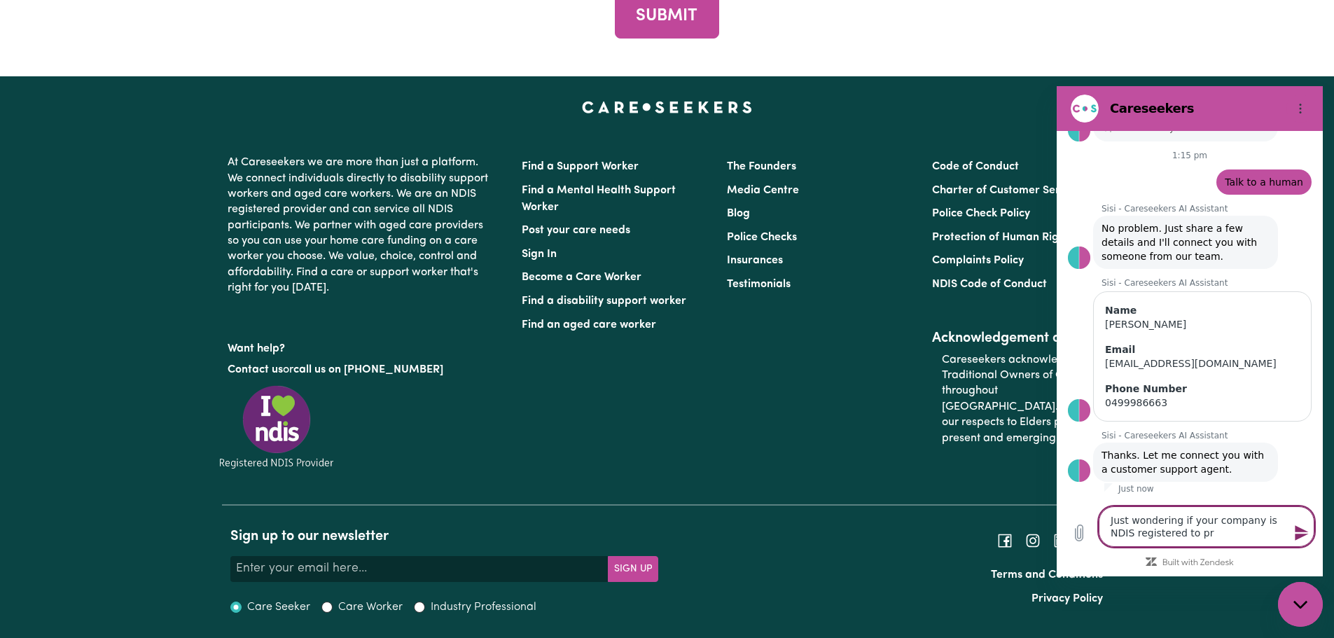
type textarea "Just wondering if your company is NDIS registered to pro"
type textarea "x"
type textarea "Just wondering if your company is NDIS registered to prov"
type textarea "x"
type textarea "Just wondering if your company is NDIS registered to provi"
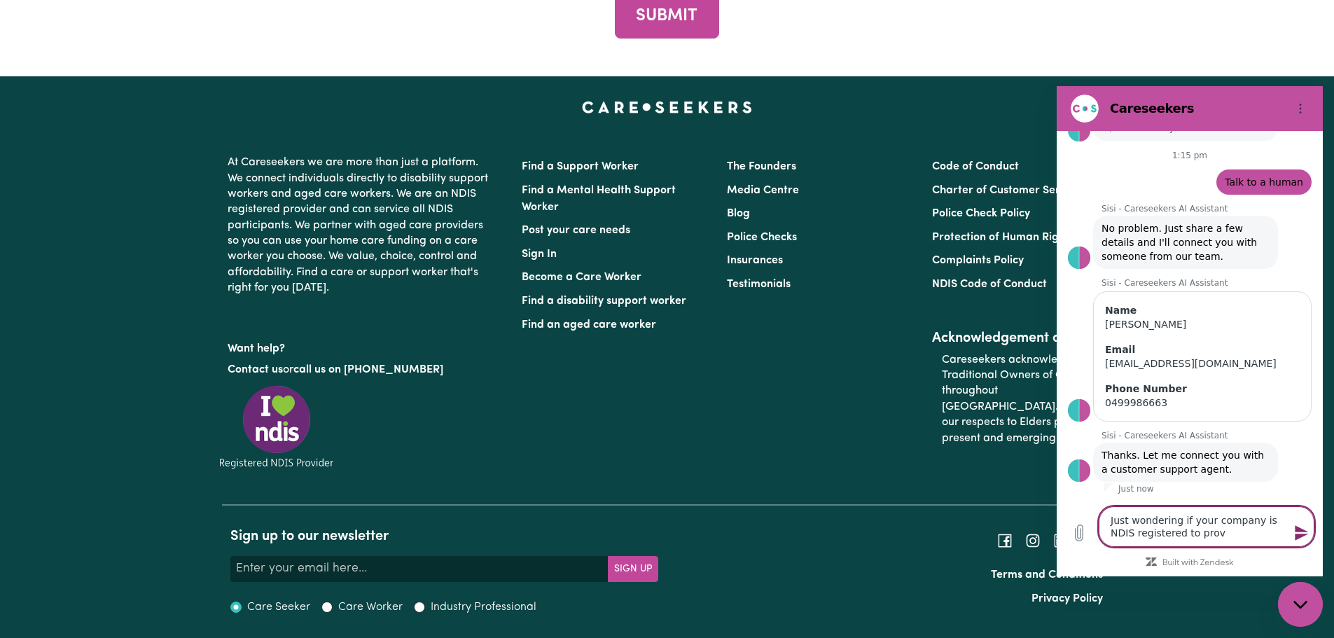
type textarea "x"
type textarea "Just wondering if your company is NDIS registered to provid"
type textarea "x"
type textarea "Just wondering if your company is NDIS registered to provide"
type textarea "x"
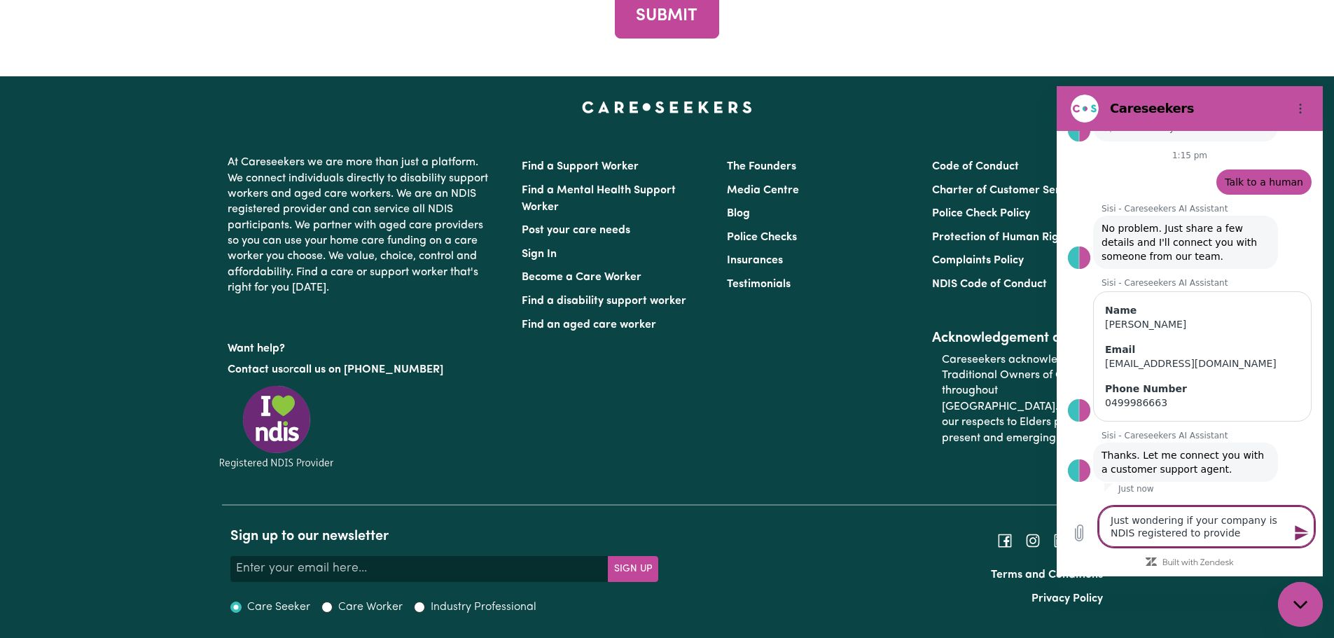
type textarea "Just wondering if your company is NDIS registered to provide"
type textarea "x"
type textarea "Just wondering if your company is NDIS registered to provide r"
type textarea "x"
type textarea "Just wondering if your company is NDIS registered to provide re"
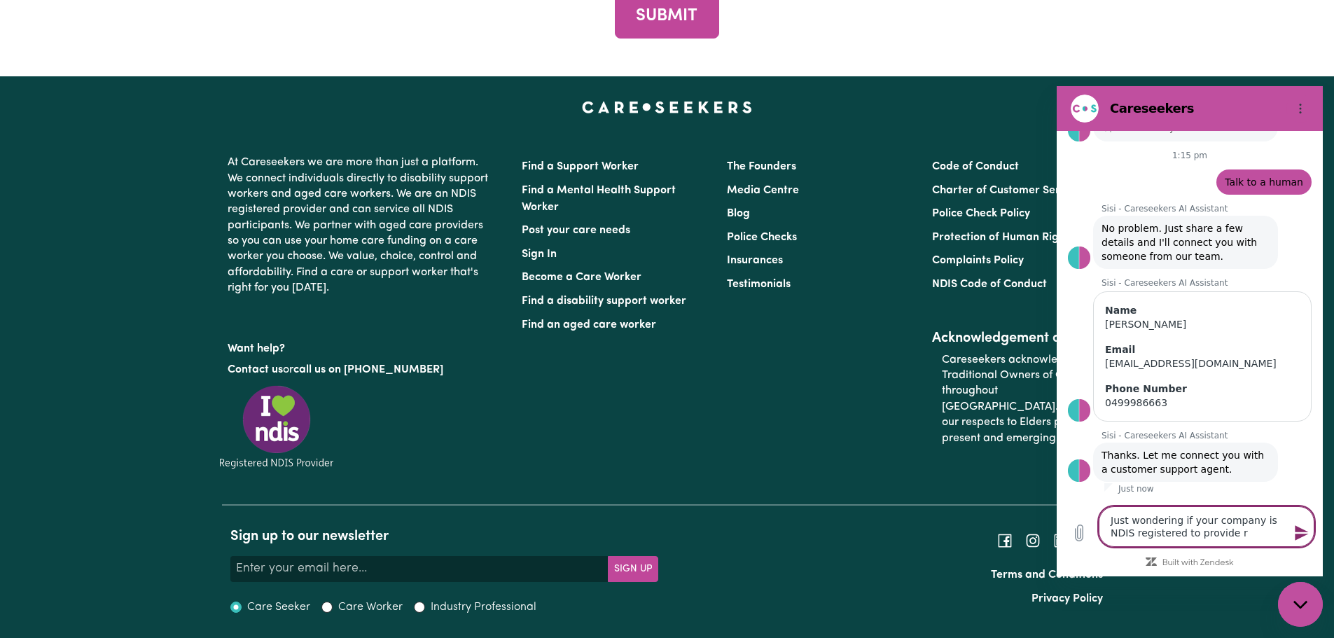
type textarea "x"
type textarea "Just wondering if your company is NDIS registered to provide res"
type textarea "x"
type textarea "Just wondering if your company is NDIS registered to provide rest"
type textarea "x"
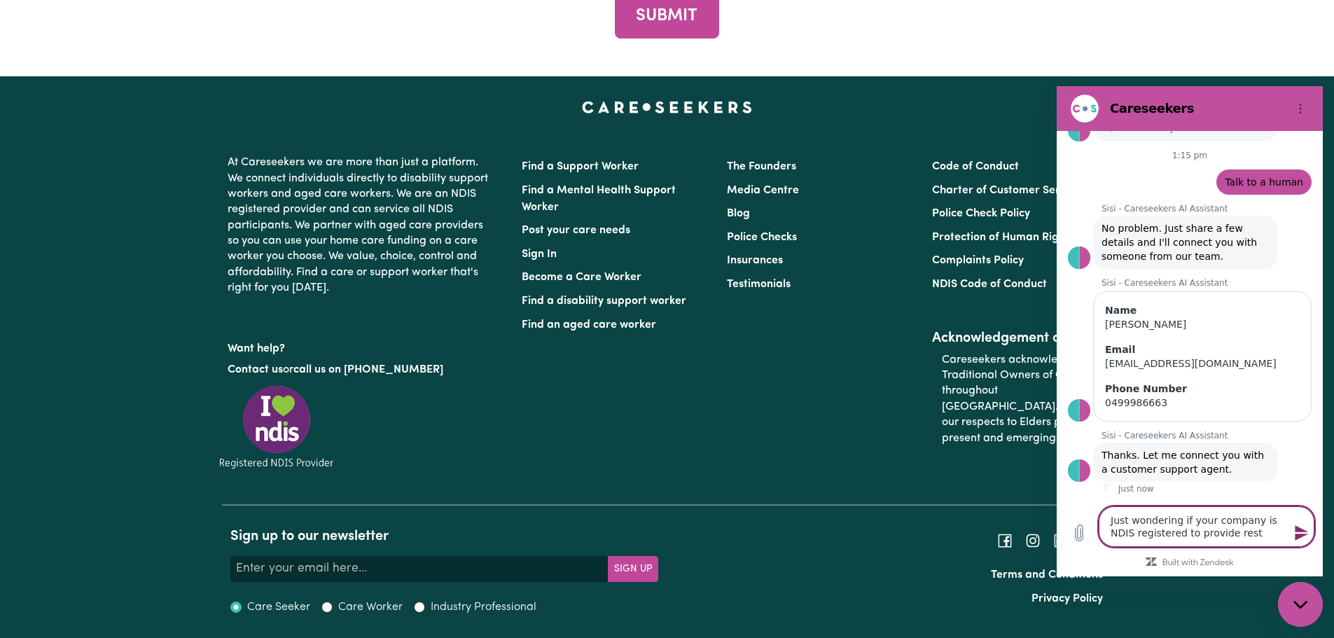
type textarea "Just wondering if your company is NDIS registered to provide restr"
type textarea "x"
type textarea "Just wondering if your company is NDIS registered to provide restri"
type textarea "x"
type textarea "Just wondering if your company is NDIS registered to provide restric"
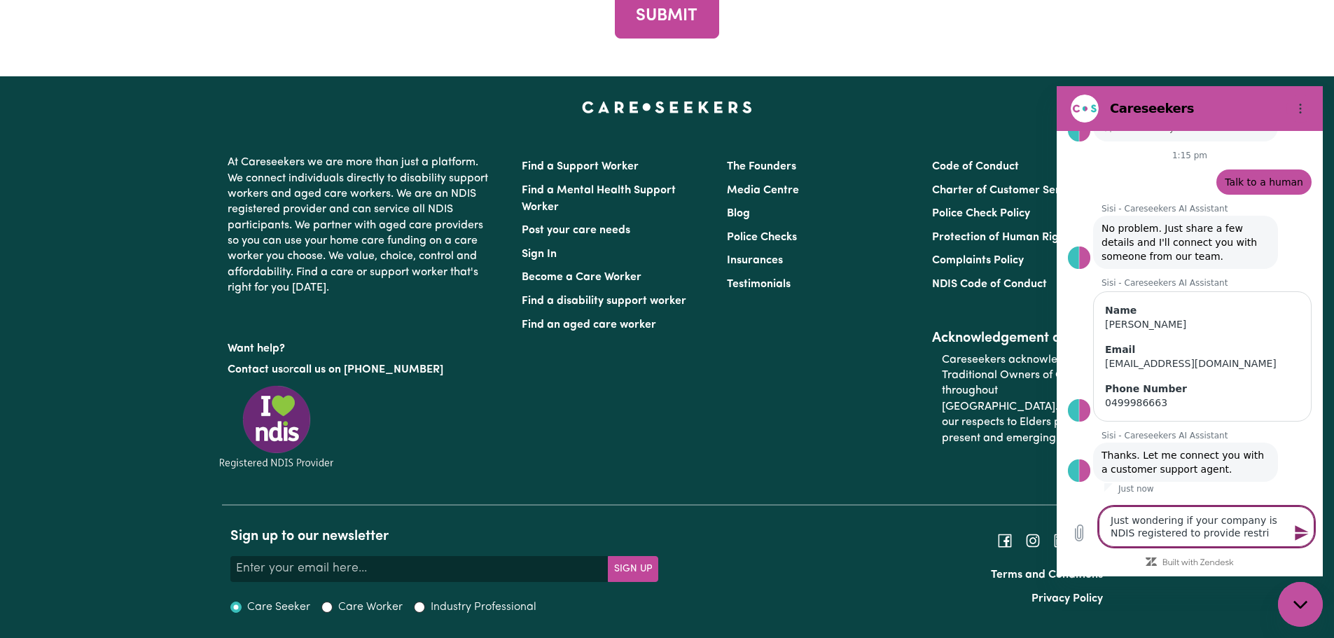
type textarea "x"
type textarea "Just wondering if your company is NDIS registered to provide restrict"
type textarea "x"
type textarea "Just wondering if your company is NDIS registered to provide restricti"
type textarea "x"
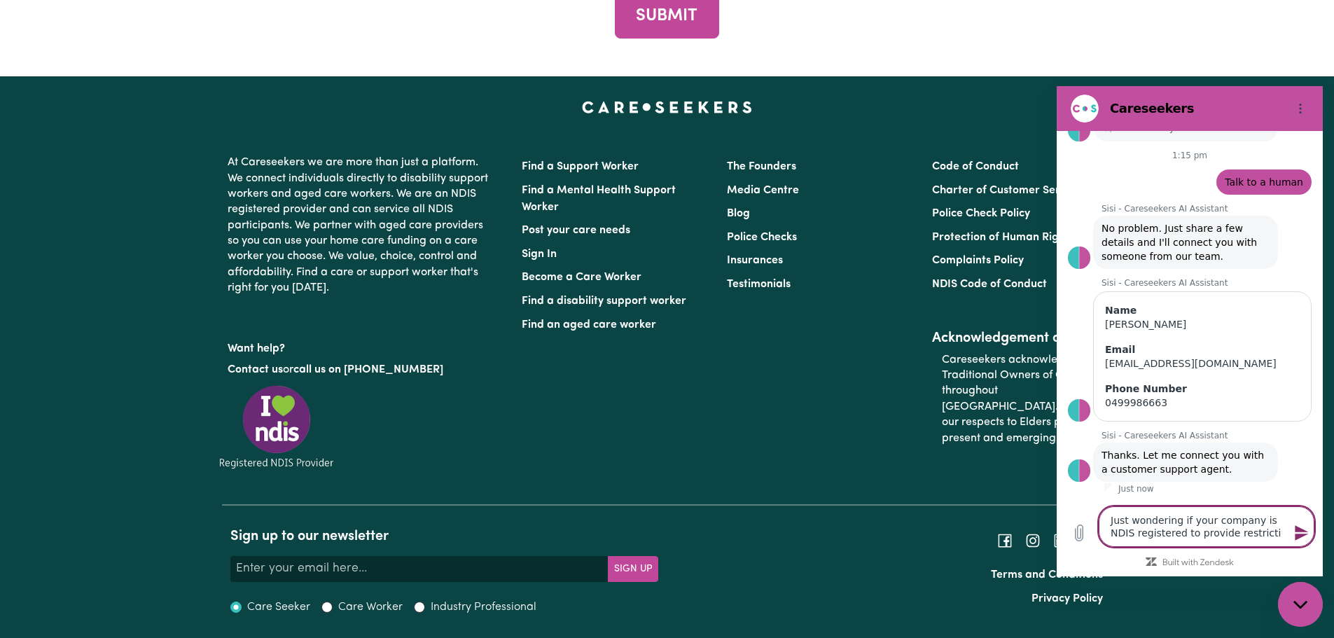
type textarea "Just wondering if your company is NDIS registered to provide restrictiv"
type textarea "x"
type textarea "Just wondering if your company is NDIS registered to provide restrictive"
type textarea "x"
type textarea "Just wondering if your company is NDIS registered to provide restrictive"
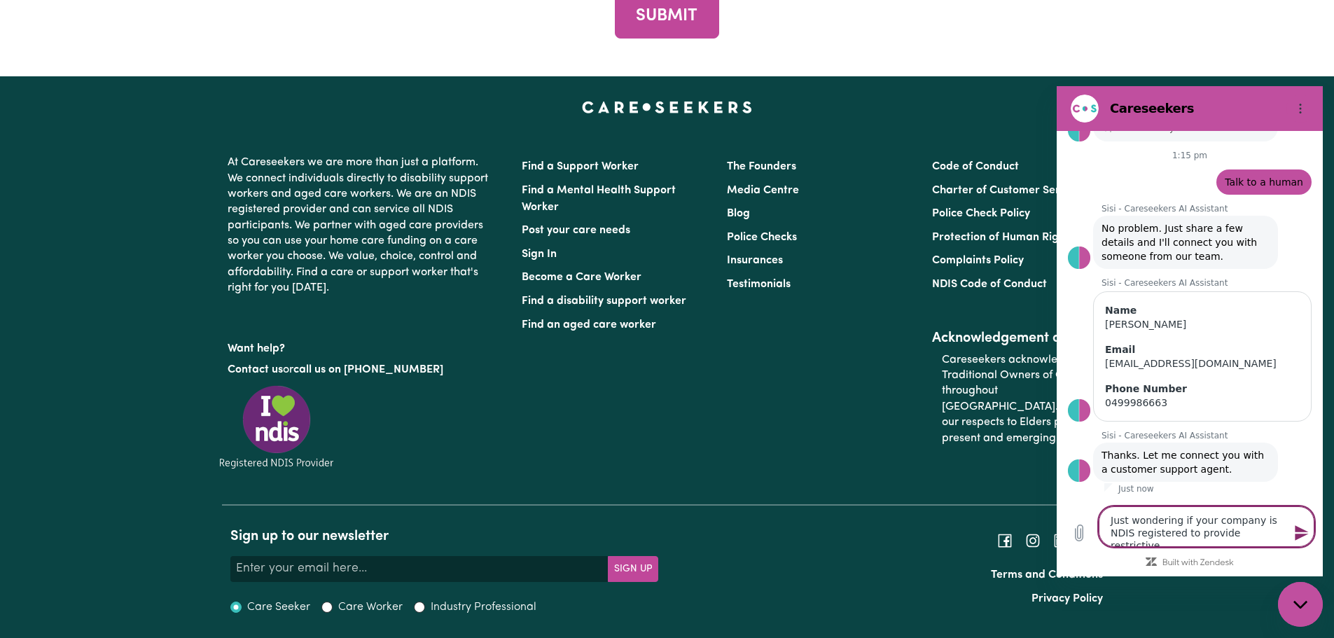
type textarea "x"
type textarea "Just wondering if your company is NDIS registered to provide restrictive p"
type textarea "x"
type textarea "Just wondering if your company is NDIS registered to provide restrictive pr"
type textarea "x"
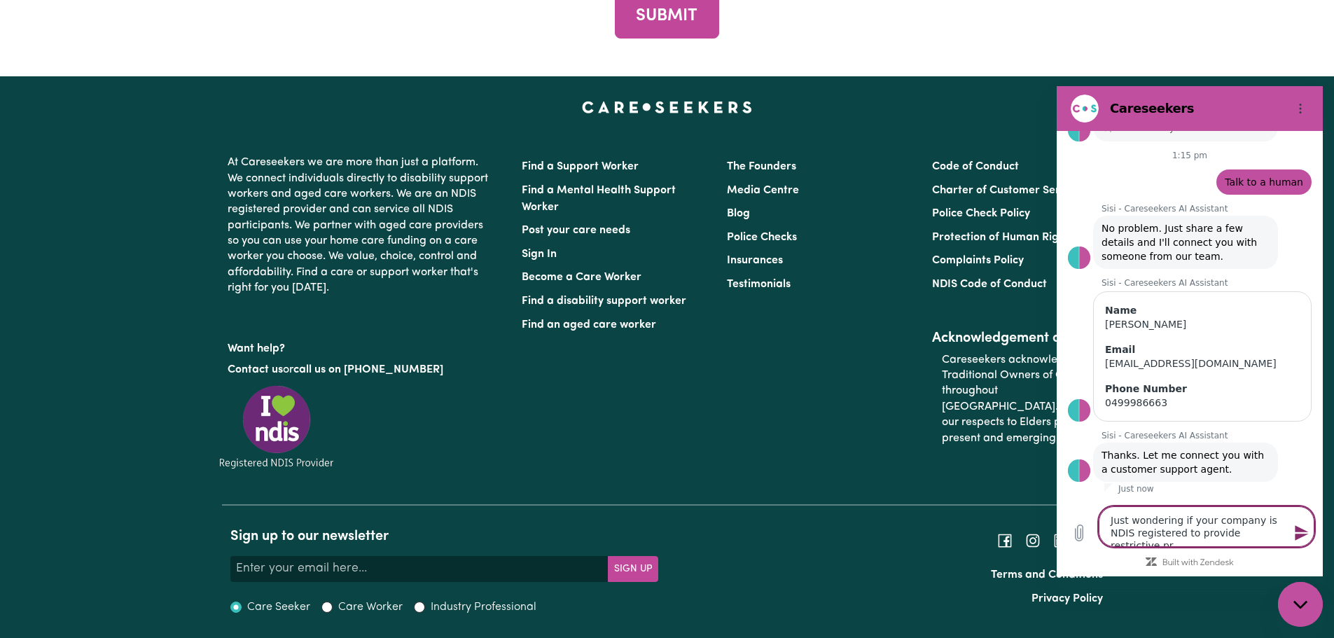
type textarea "Just wondering if your company is NDIS registered to provide restrictive pra"
type textarea "x"
type textarea "Just wondering if your company is NDIS registered to provide restrictive prac"
type textarea "x"
type textarea "Just wondering if your company is NDIS registered to provide restrictive pract"
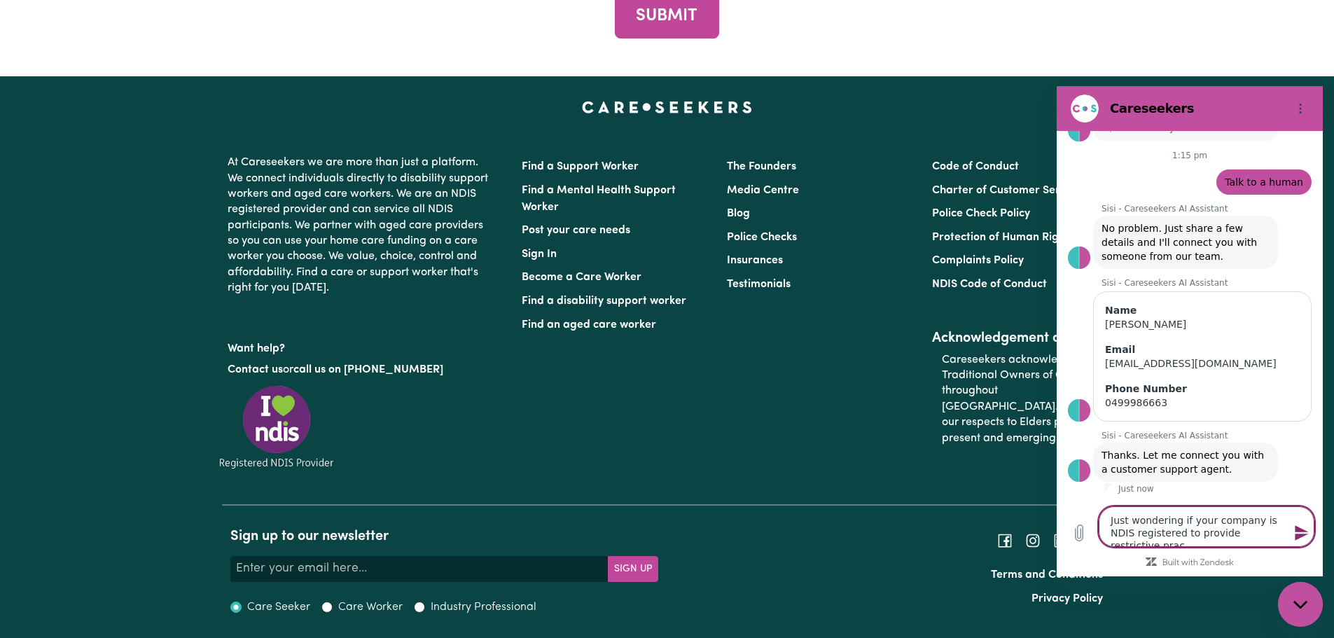
type textarea "x"
type textarea "Just wondering if your company is NDIS registered to provide restrictive practi"
type textarea "x"
type textarea "Just wondering if your company is NDIS registered to provide restrictive practic"
type textarea "x"
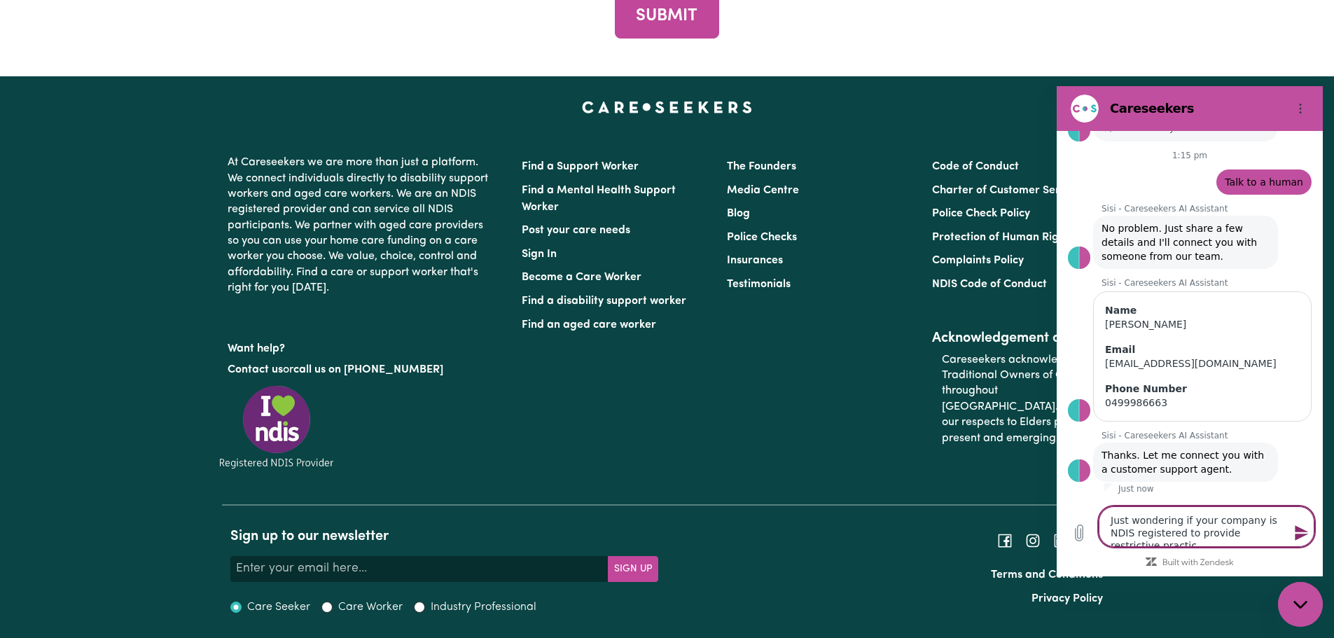
type textarea "Just wondering if your company is NDIS registered to provide restrictive practi…"
type textarea "x"
type textarea "Just wondering if your company is NDIS registered to provide restrictive practi…"
type textarea "x"
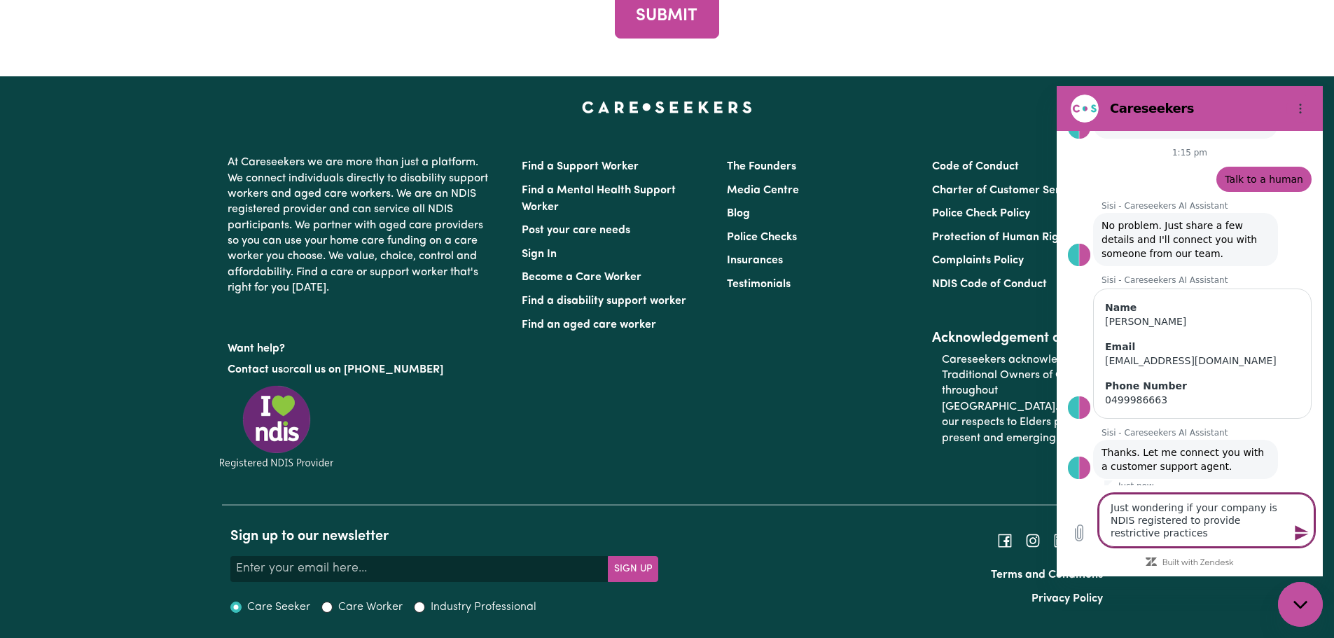
type textarea "Just wondering if your company is NDIS registered to provide restrictive practi…"
type textarea "x"
type textarea "Just wondering if your company is NDIS registered to provide restrictive practi…"
type textarea "x"
type textarea "Just wondering if your company is NDIS registered to provide restrictive practi…"
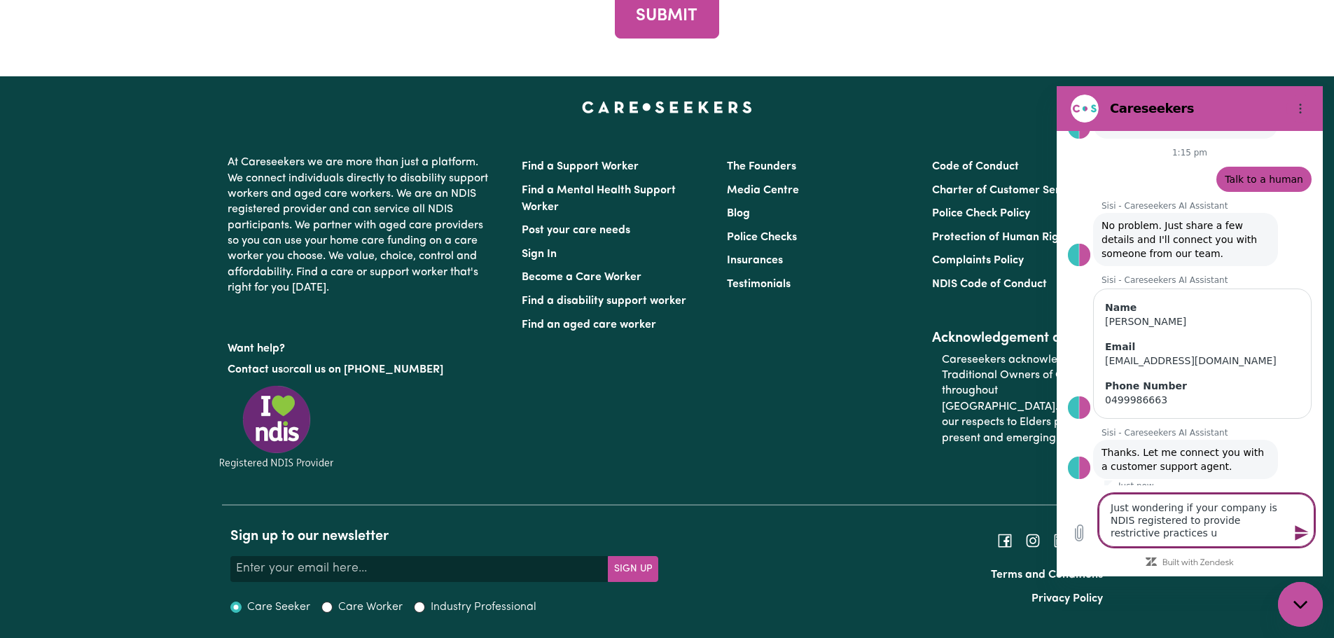
type textarea "x"
type textarea "Just wondering if your company is NDIS registered to provide restrictive practi…"
type textarea "x"
type textarea "Just wondering if your company is NDIS registered to provide restrictive practi…"
type textarea "x"
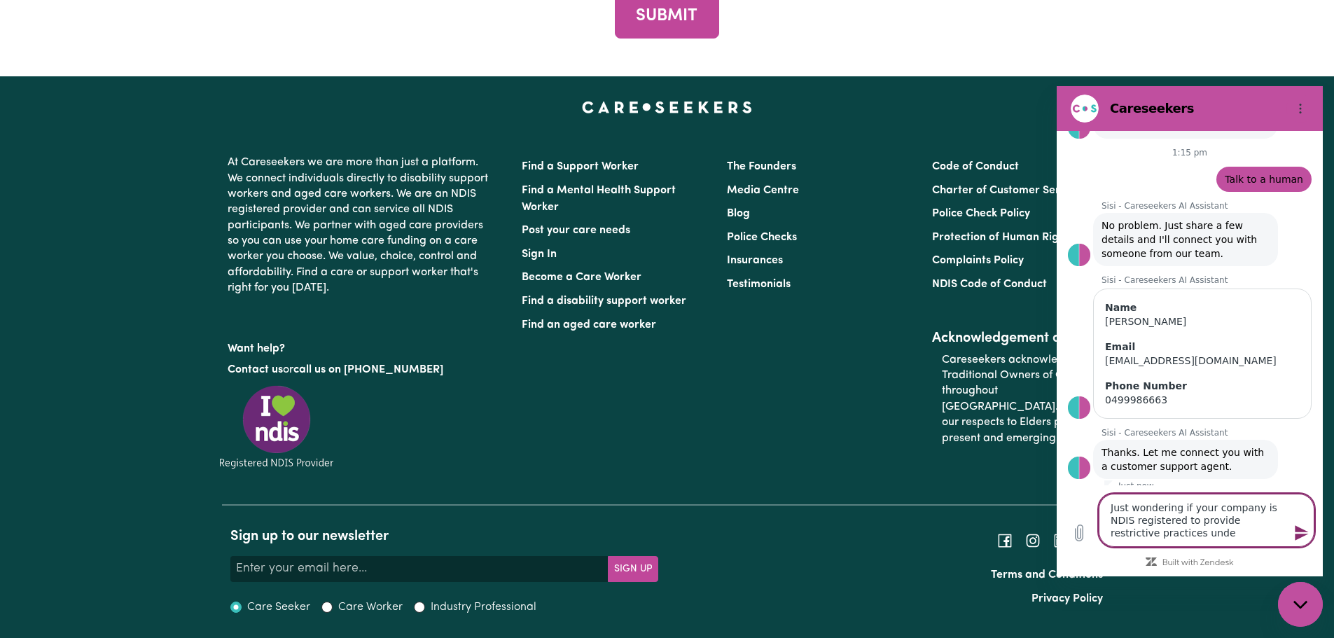
type textarea "Just wondering if your company is NDIS registered to provide restrictive practi…"
type textarea "x"
type textarea "Just wondering if your company is NDIS registered to provide restrictive practi…"
type textarea "x"
type textarea "Just wondering if your company is NDIS registered to provide restrictive practi…"
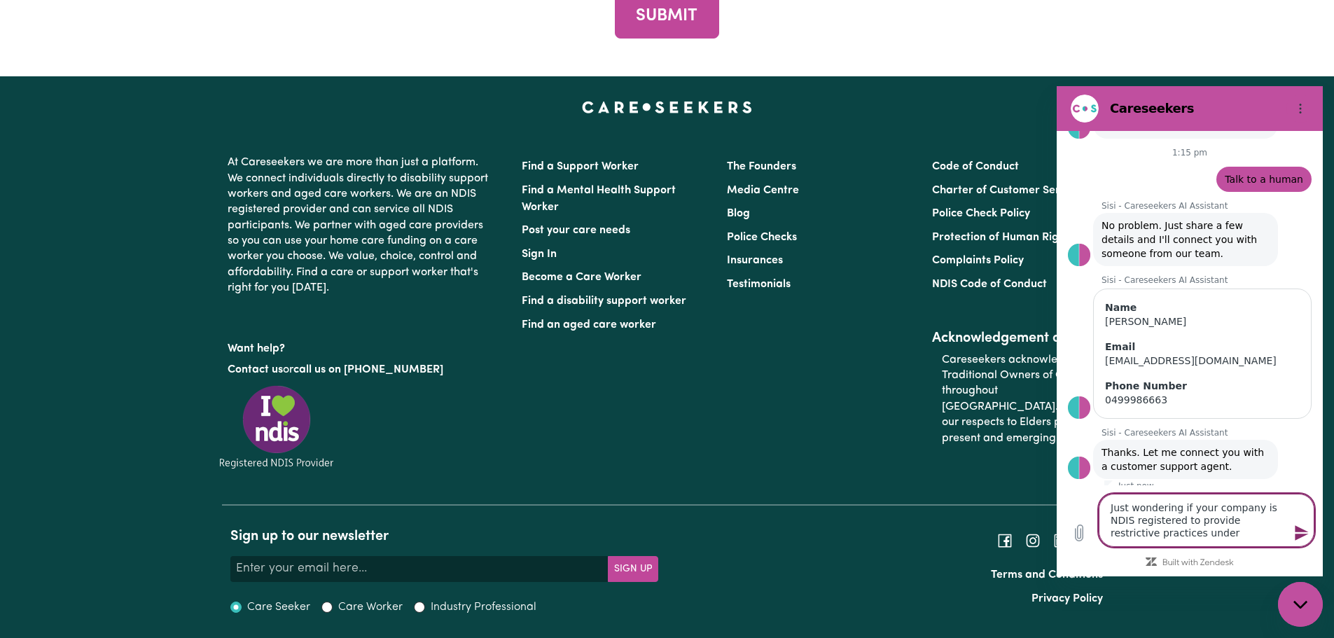
type textarea "x"
type textarea "Just wondering if your company is NDIS registered to provide restrictive practi…"
type textarea "x"
type textarea "Just wondering if your company is NDIS registered to provide restrictive practi…"
type textarea "x"
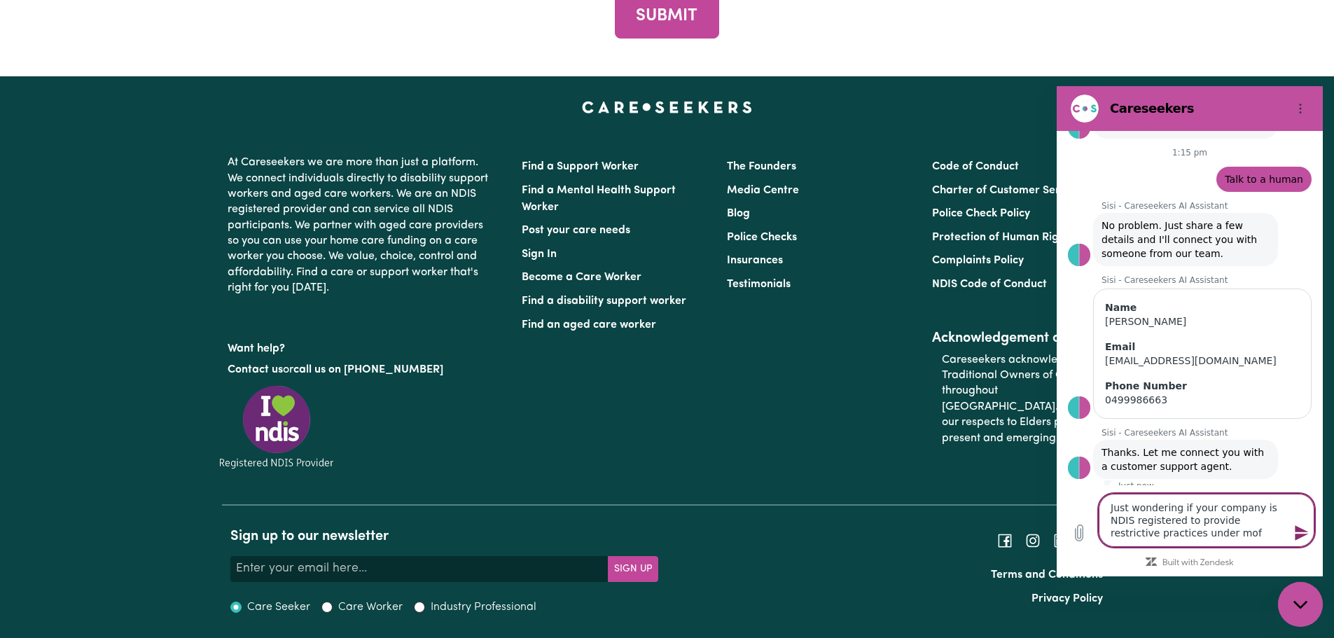
type textarea "Just wondering if your company is NDIS registered to provide restrictive practi…"
type textarea "x"
type textarea "Just wondering if your company is NDIS registered to provide restrictive practi…"
type textarea "x"
type textarea "Just wondering if your company is NDIS registered to provide restrictive practi…"
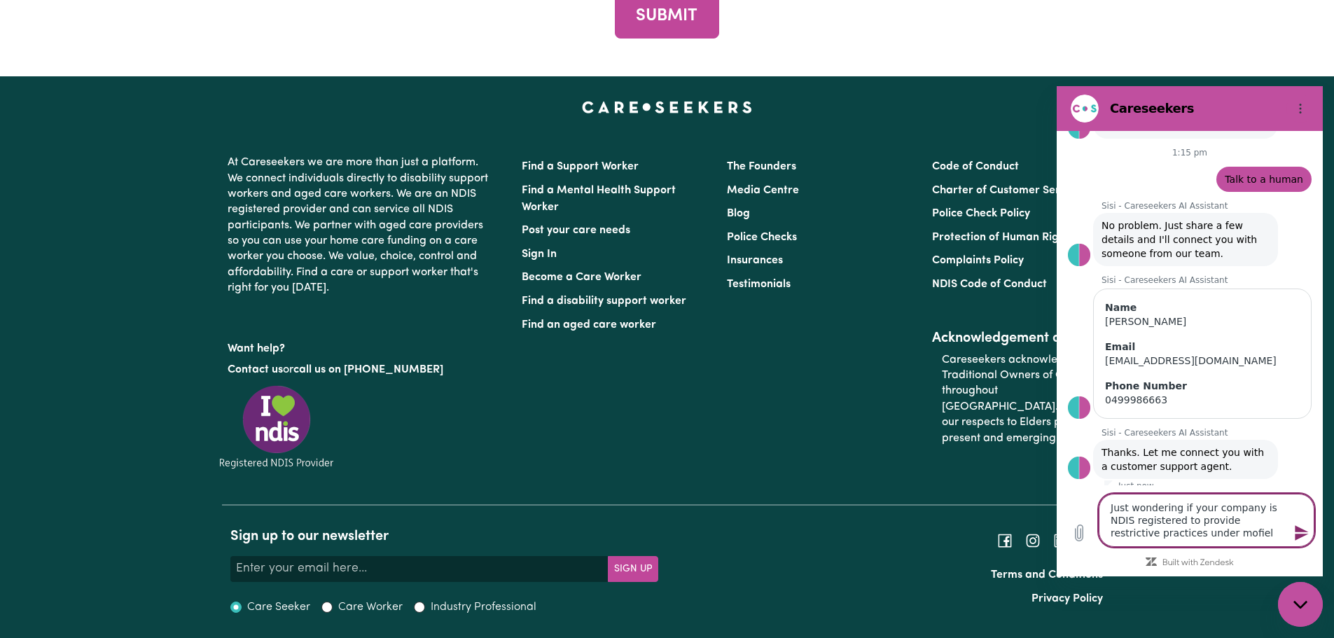
type textarea "x"
type textarea "Just wondering if your company is NDIS registered to provide restrictive practi…"
type textarea "x"
type textarea "Just wondering if your company is NDIS registered to provide restrictive practi…"
type textarea "x"
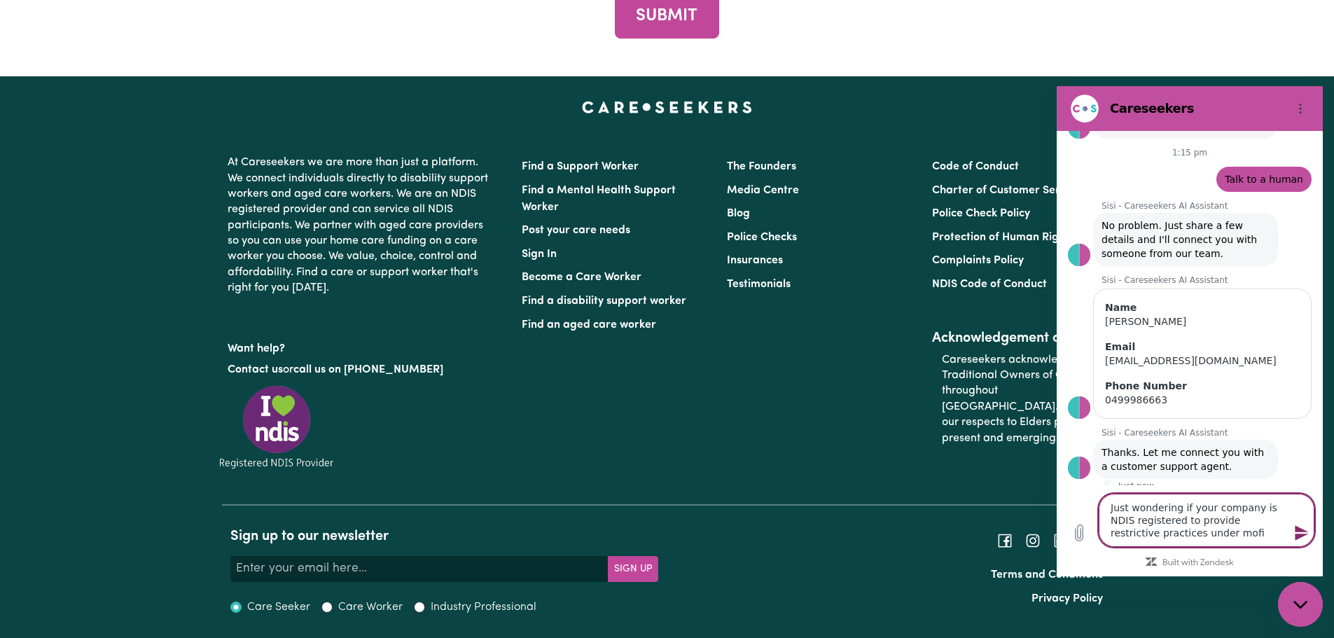
type textarea "Just wondering if your company is NDIS registered to provide restrictive practi…"
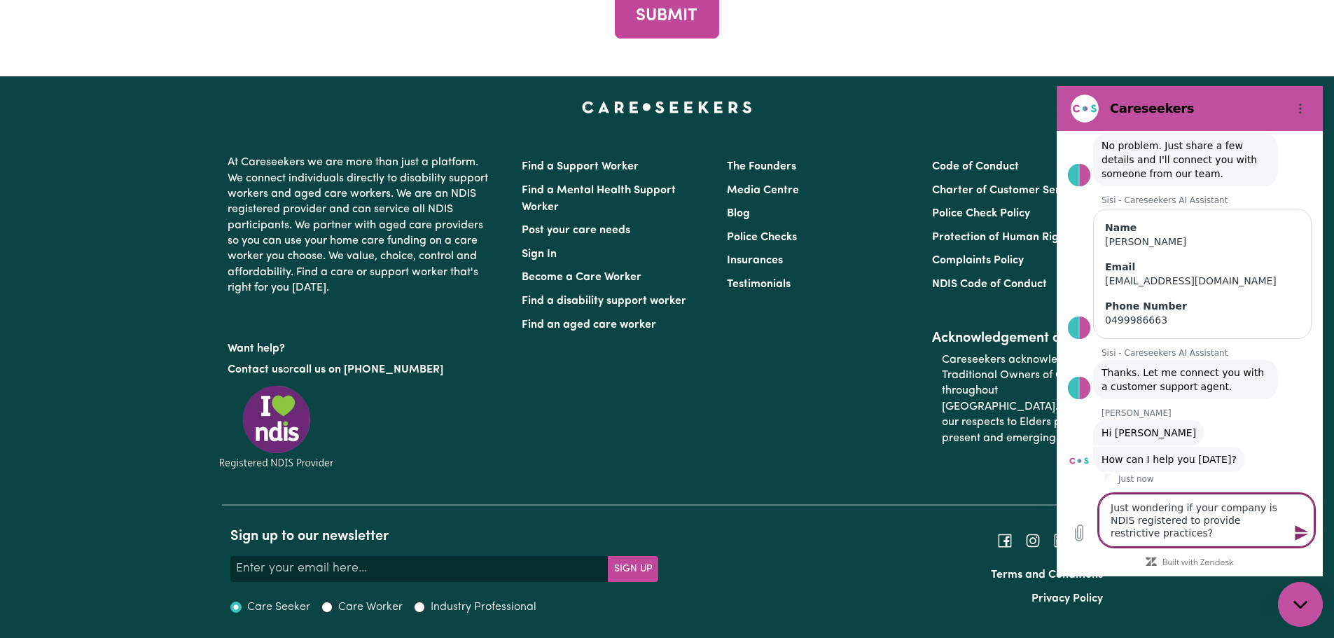
scroll to position [183, 0]
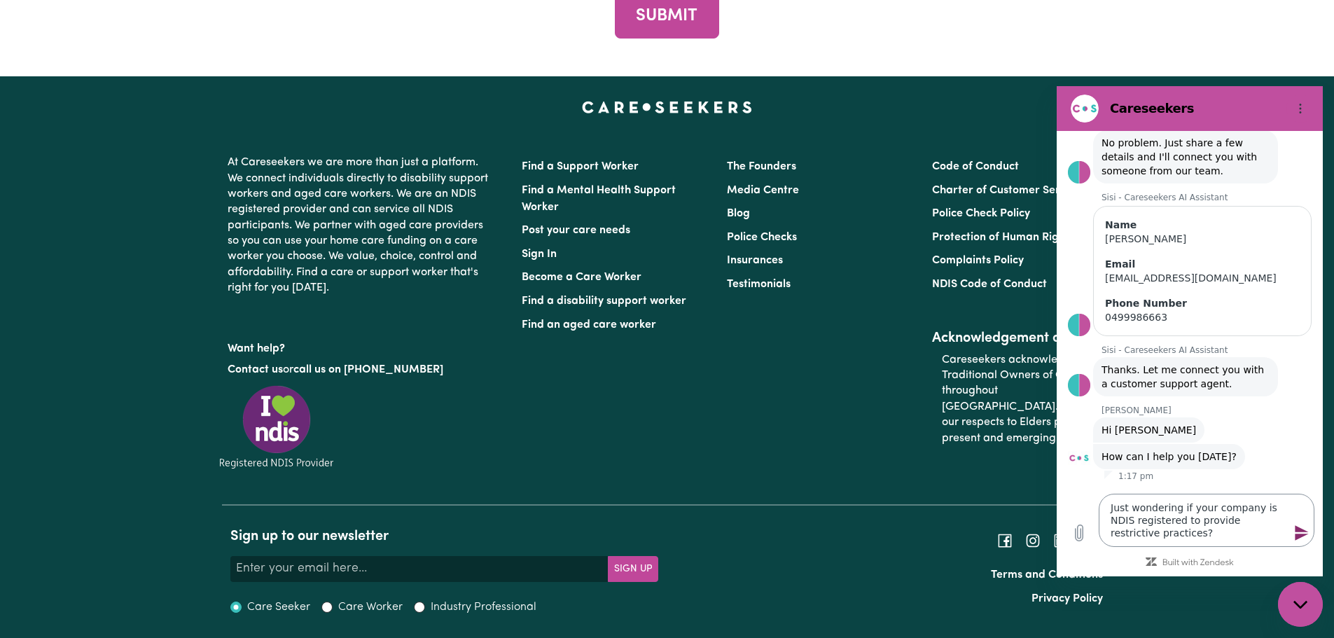
click at [1307, 533] on icon "Send message" at bounding box center [1301, 532] width 17 height 17
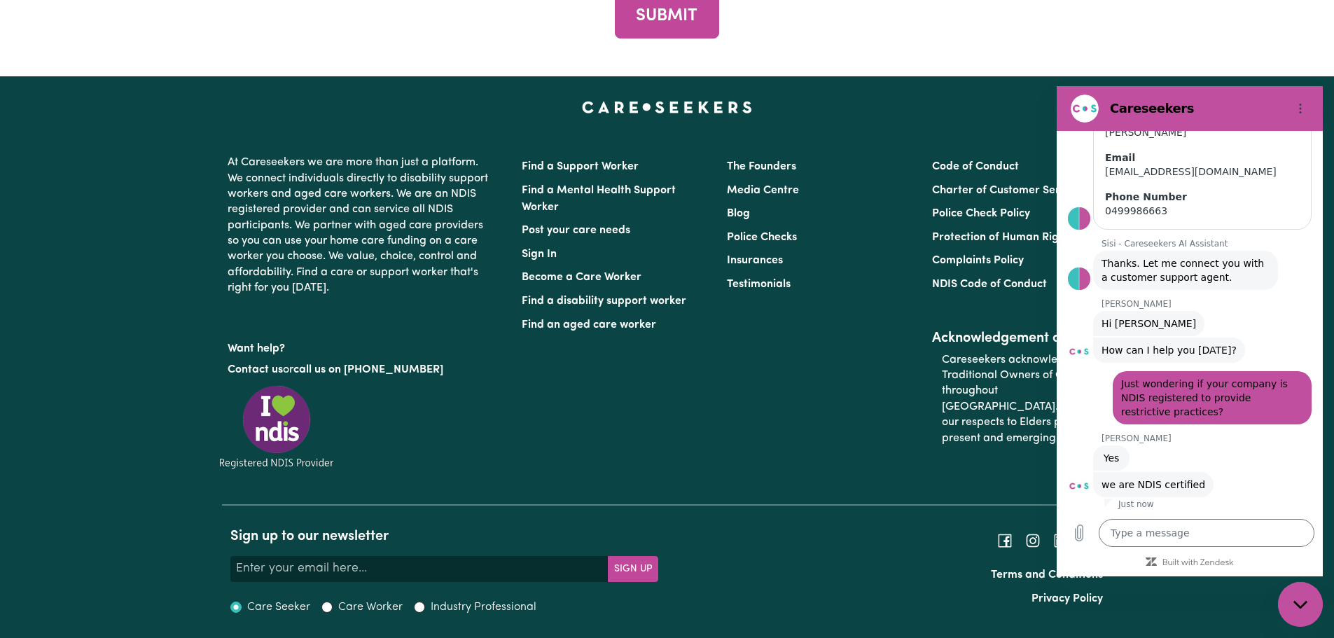
scroll to position [293, 0]
click at [1148, 524] on textarea at bounding box center [1206, 533] width 216 height 28
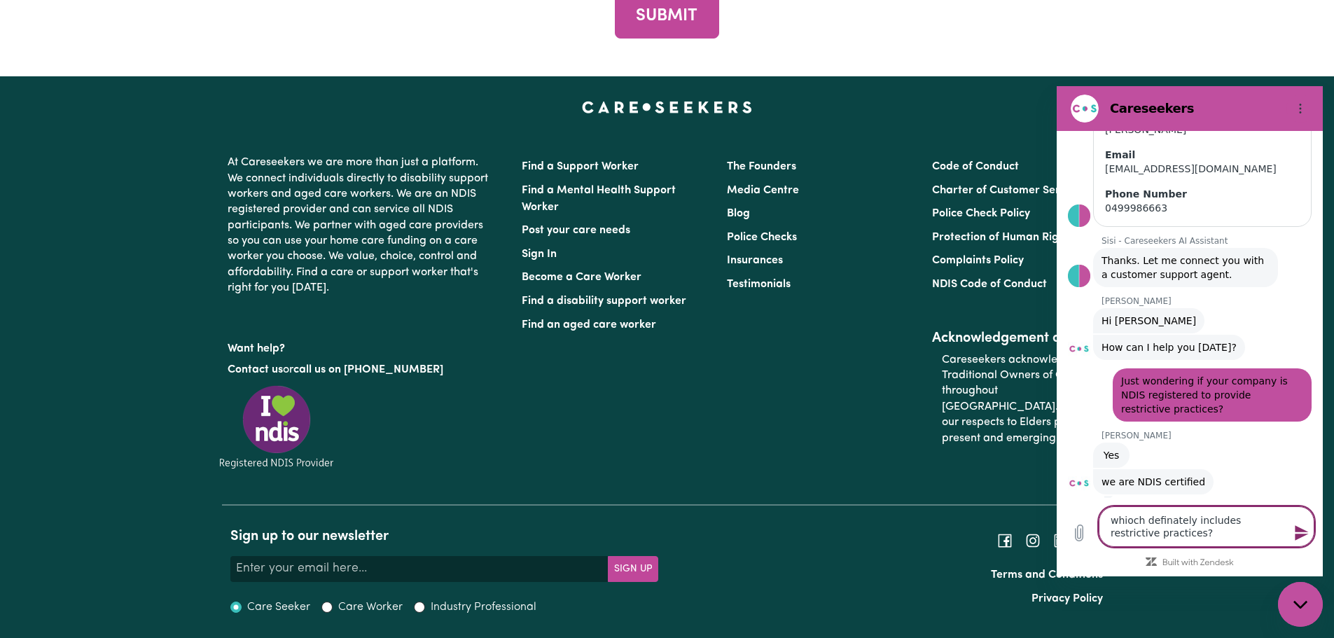
click at [1131, 517] on textarea "whioch definately includes restrictive practices?" at bounding box center [1206, 526] width 216 height 41
click at [1165, 529] on textarea "which definately includes restrictive practices?" at bounding box center [1206, 526] width 216 height 41
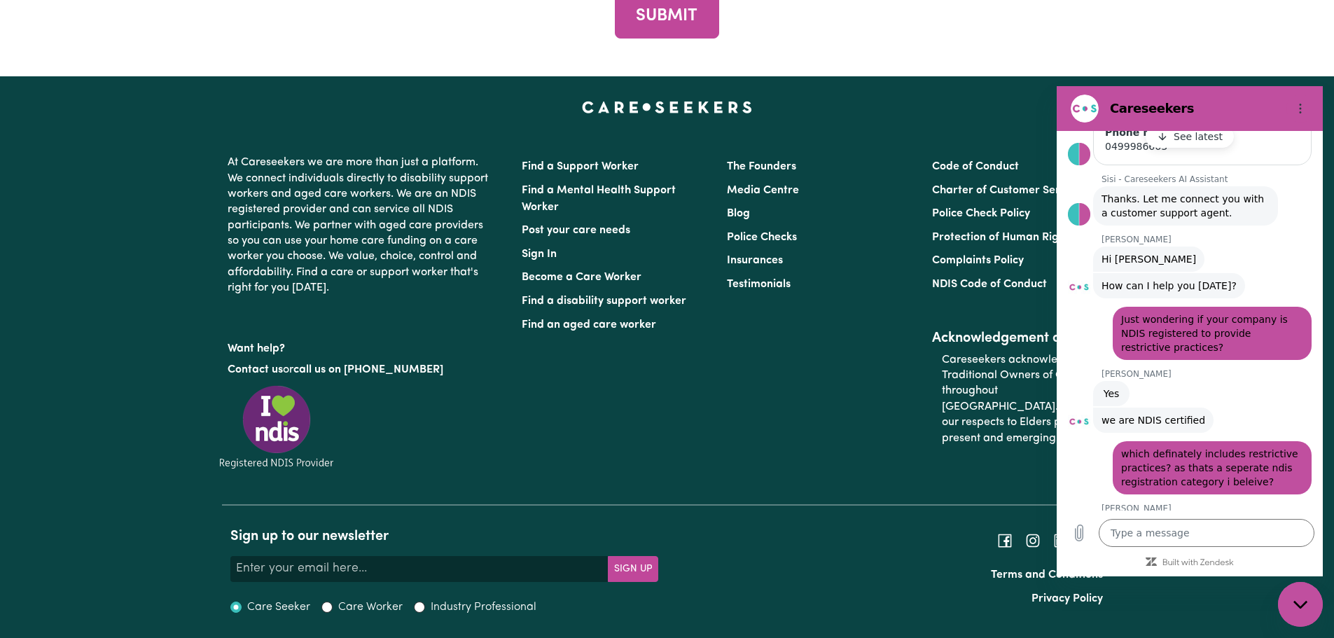
scroll to position [400, 0]
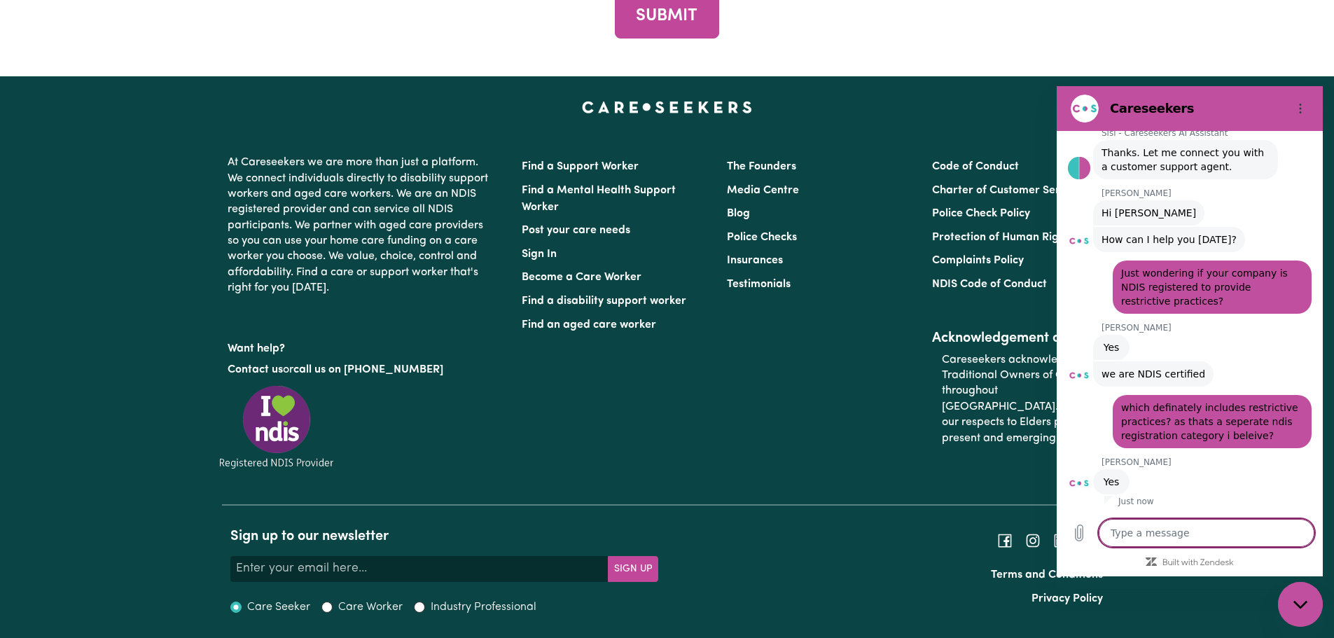
click at [1203, 529] on textarea at bounding box center [1206, 533] width 216 height 28
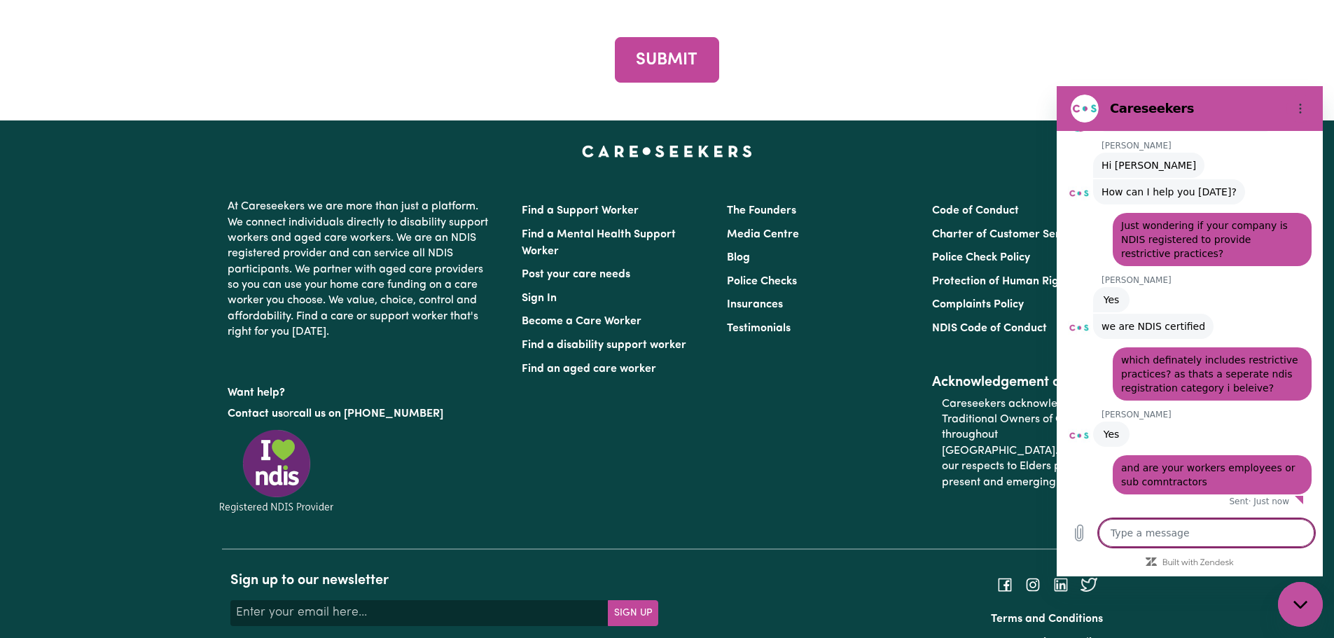
scroll to position [3894, 0]
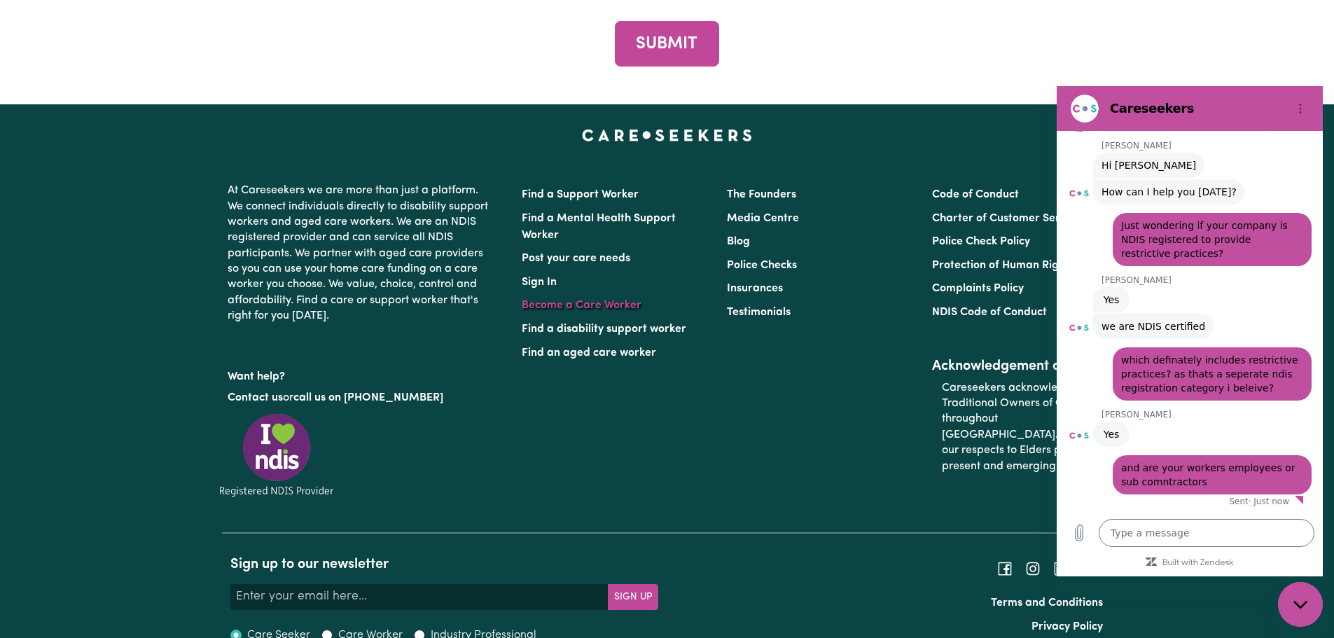
click at [550, 311] on link "Become a Care Worker" at bounding box center [582, 305] width 120 height 11
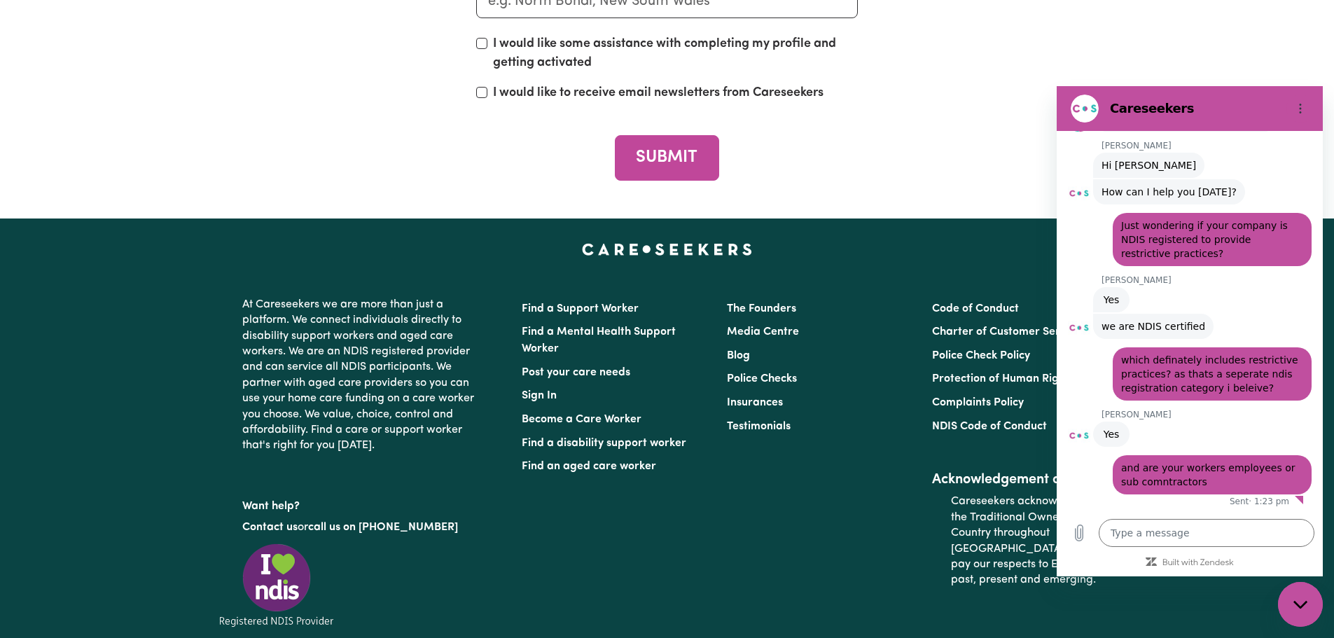
scroll to position [6301, 0]
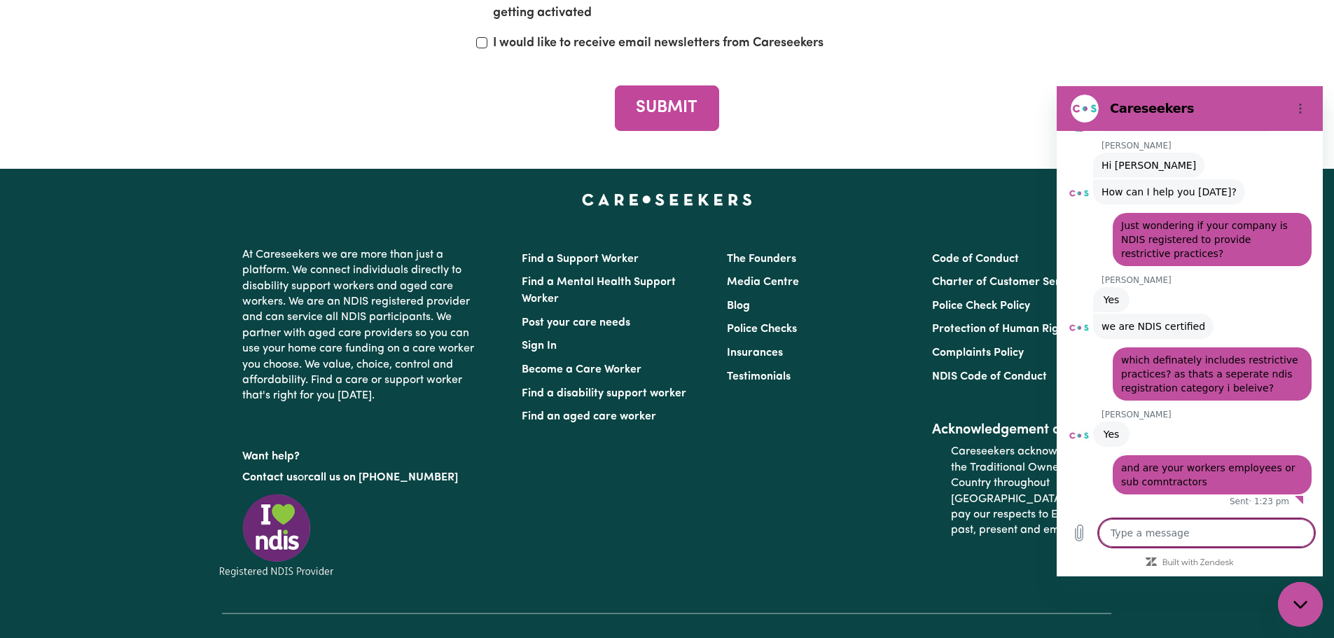
click at [1163, 534] on textarea at bounding box center [1206, 533] width 216 height 28
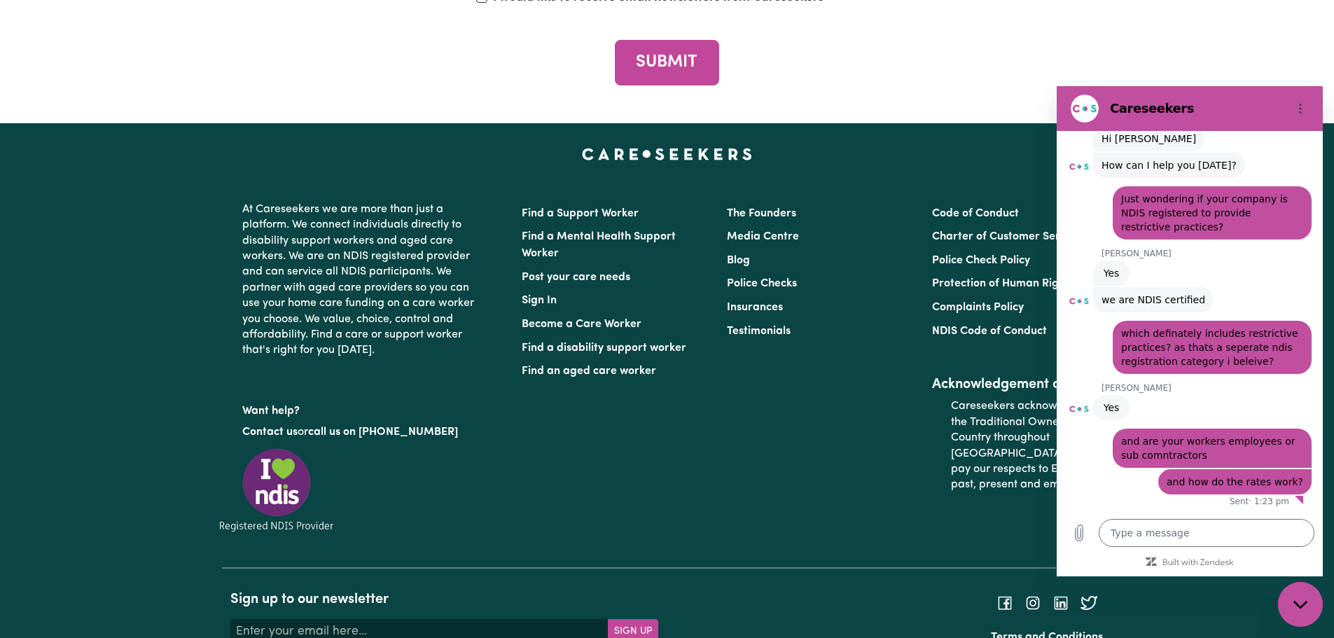
scroll to position [6341, 0]
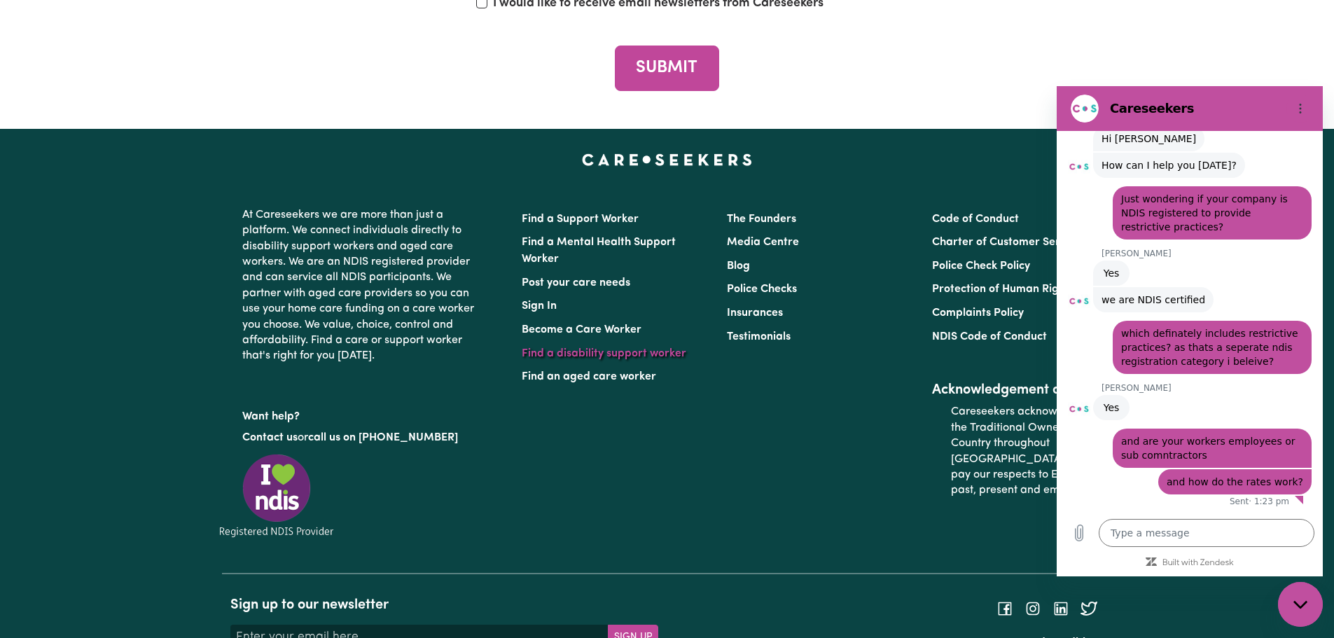
click at [594, 356] on link "Find a disability support worker" at bounding box center [604, 353] width 165 height 11
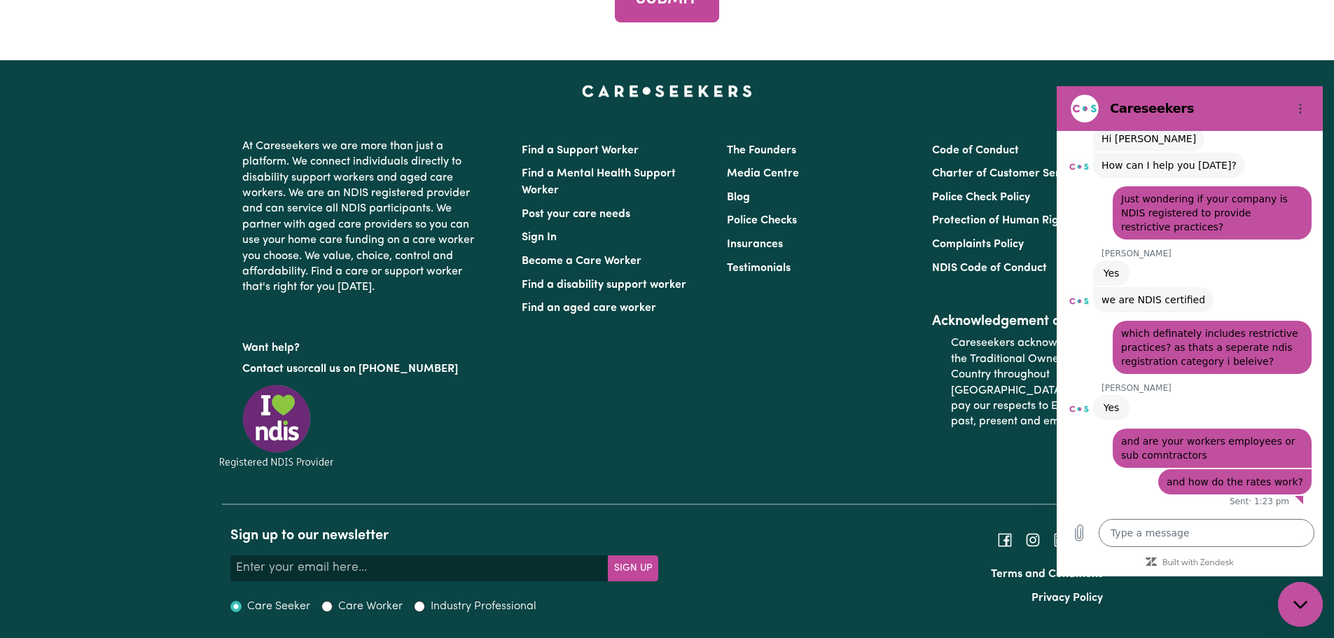
scroll to position [5159, 0]
drag, startPoint x: 1201, startPoint y: 456, endPoint x: 1122, endPoint y: 445, distance: 79.9
click at [1122, 445] on span "and are your workers employees or sub comntractors" at bounding box center [1212, 448] width 182 height 28
drag, startPoint x: 1184, startPoint y: 227, endPoint x: 1122, endPoint y: 201, distance: 67.5
click at [1122, 201] on span "Just wondering if your company is NDIS registered to provide restrictive practi…" at bounding box center [1212, 213] width 182 height 42
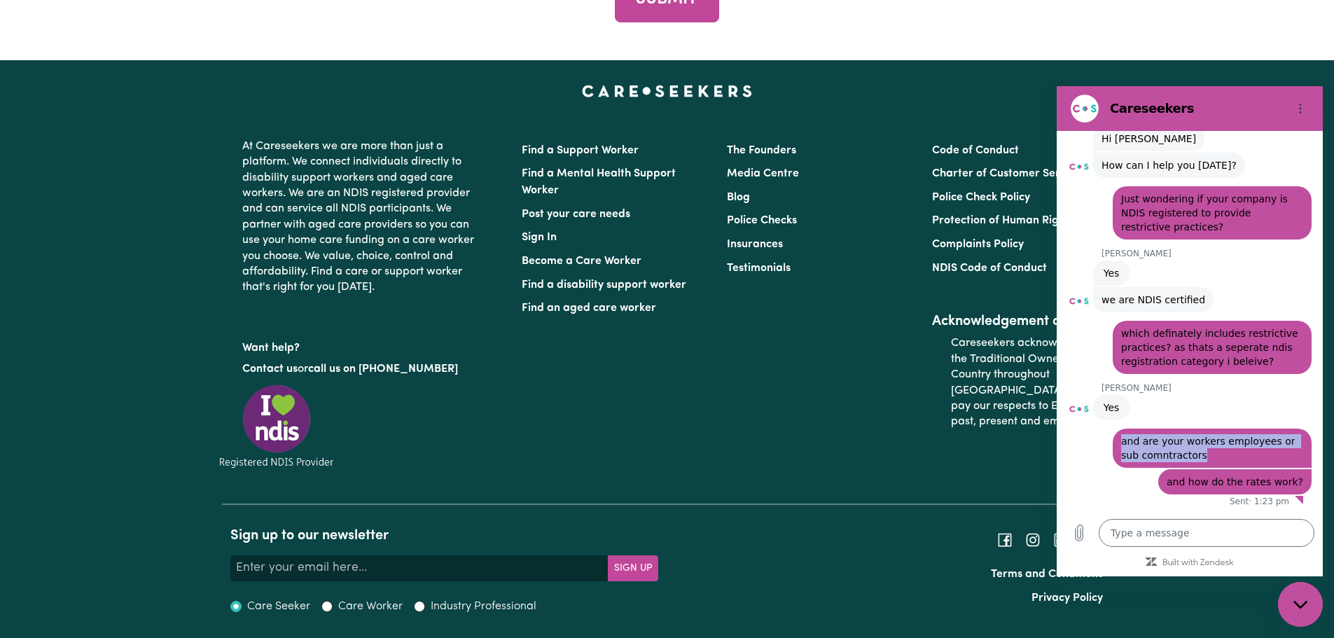
copy span "Just wondering if your company is NDIS registered to provide restrictive practi…"
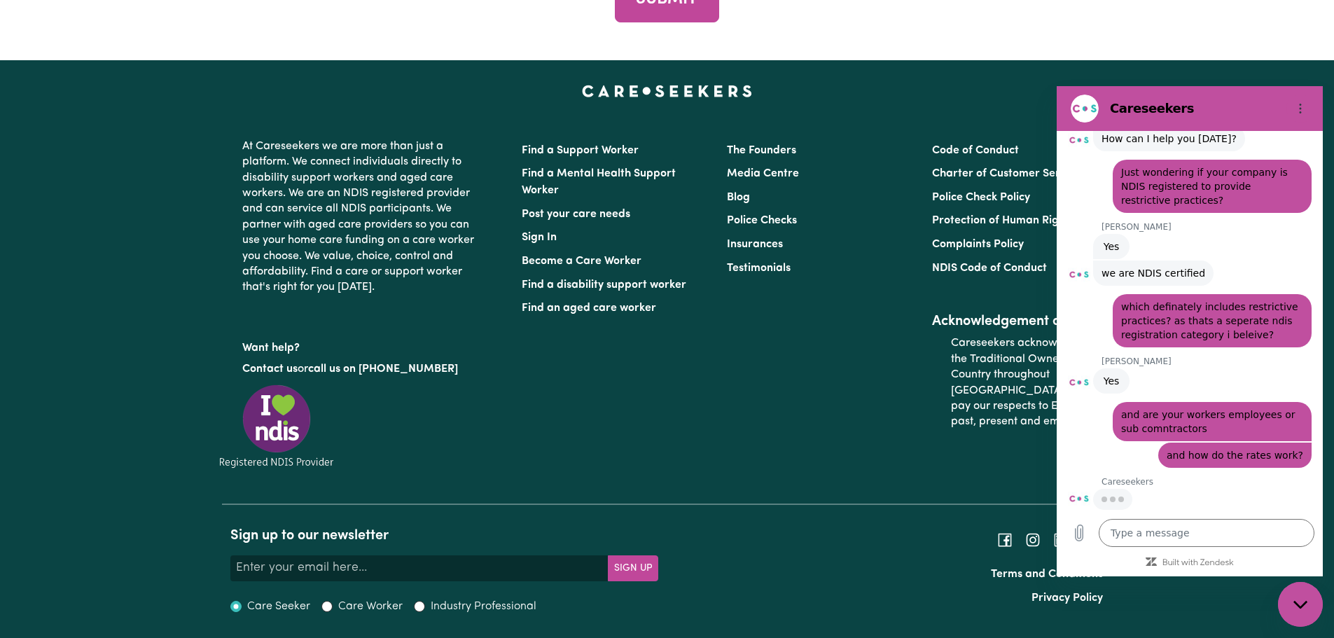
click at [1241, 434] on span "and are your workers employees or sub comntractors" at bounding box center [1212, 421] width 182 height 28
drag, startPoint x: 1192, startPoint y: 425, endPoint x: 1126, endPoint y: 424, distance: 66.5
click at [1126, 424] on span "and are your workers employees or sub comntractors" at bounding box center [1212, 421] width 182 height 28
click at [1250, 322] on span "which definately includes restrictive practices? as thats a seperate ndis regis…" at bounding box center [1212, 321] width 182 height 42
drag, startPoint x: 1260, startPoint y: 334, endPoint x: 1119, endPoint y: 302, distance: 143.7
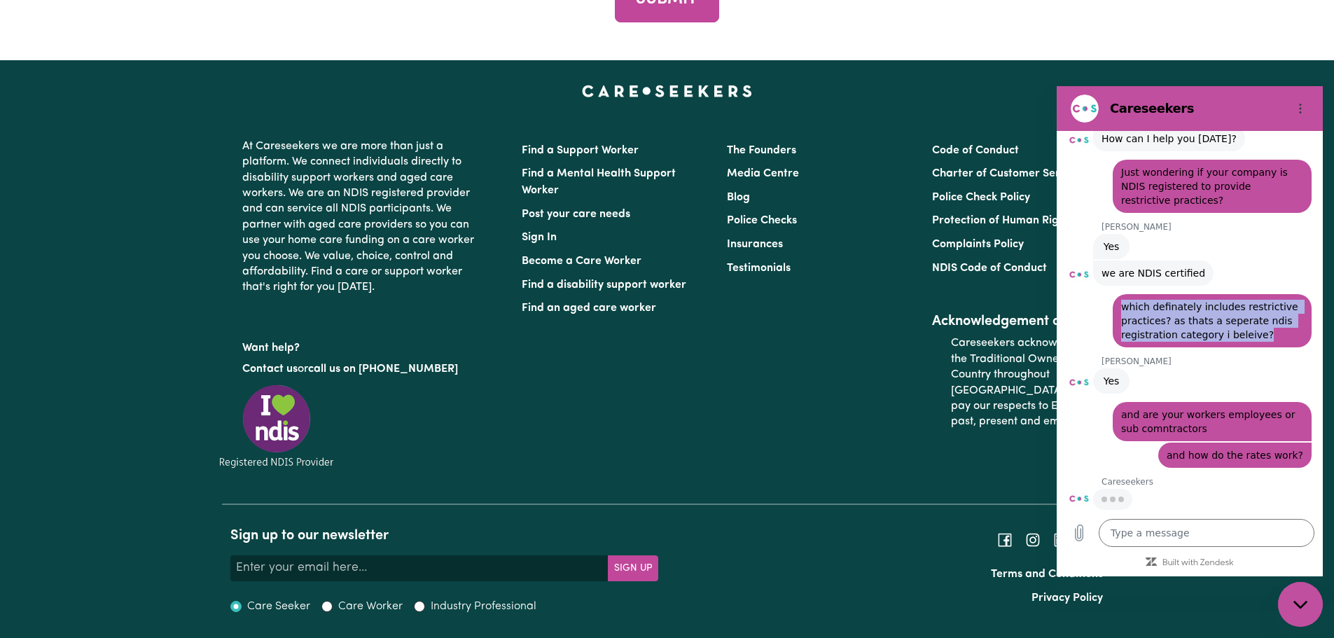
click at [1112, 307] on div "says: which definately includes restrictive practices? as thats a seperate ndis…" at bounding box center [1211, 320] width 199 height 53
copy span "which definately includes restrictive practices? as thats a seperate ndis regis…"
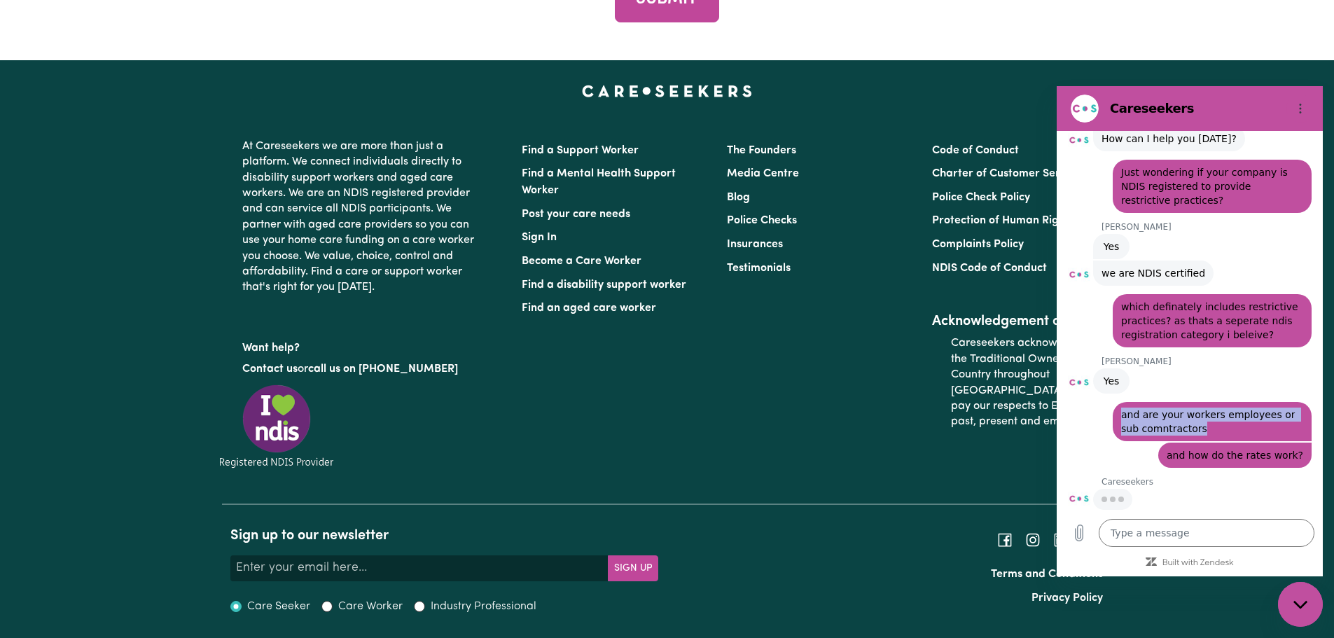
drag, startPoint x: 1166, startPoint y: 427, endPoint x: 2216, endPoint y: 88, distance: 1103.7
click at [1117, 412] on div "says: and are your workers employees or sub comntractors" at bounding box center [1211, 421] width 199 height 39
copy span "and are your workers employees or sub comntractors"
click at [1229, 435] on span "and are your workers employees or sub comntractors" at bounding box center [1212, 421] width 182 height 28
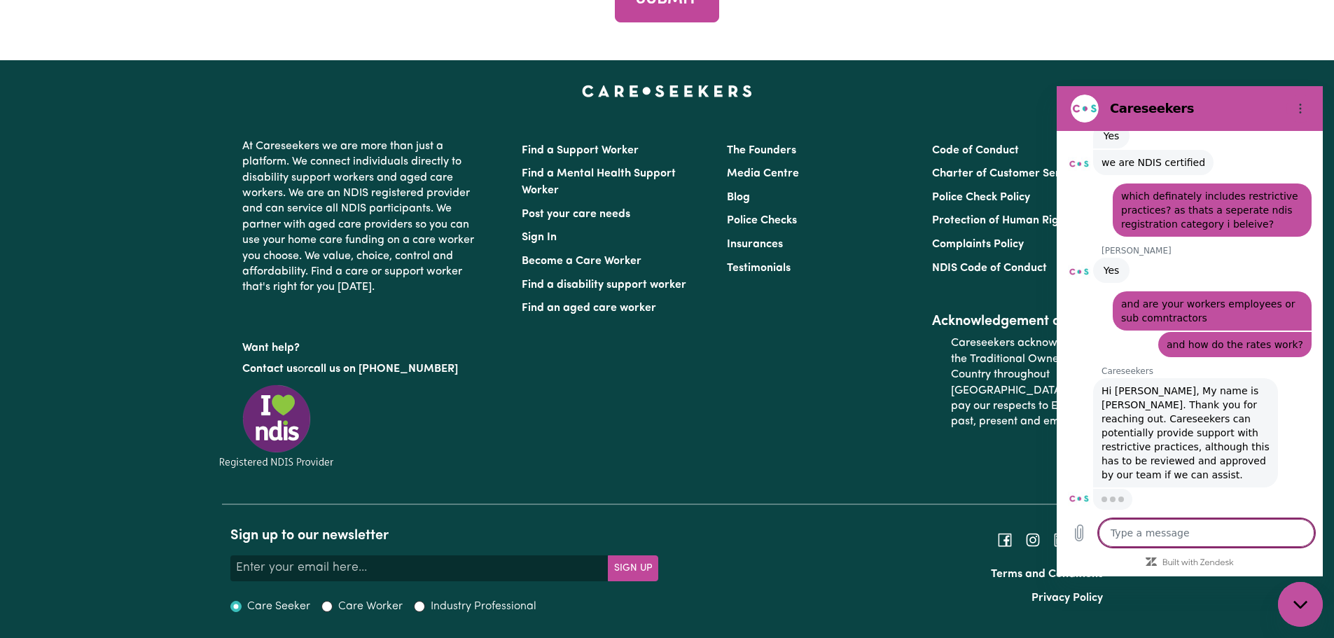
scroll to position [612, 0]
click at [1210, 526] on textarea at bounding box center [1206, 533] width 216 height 28
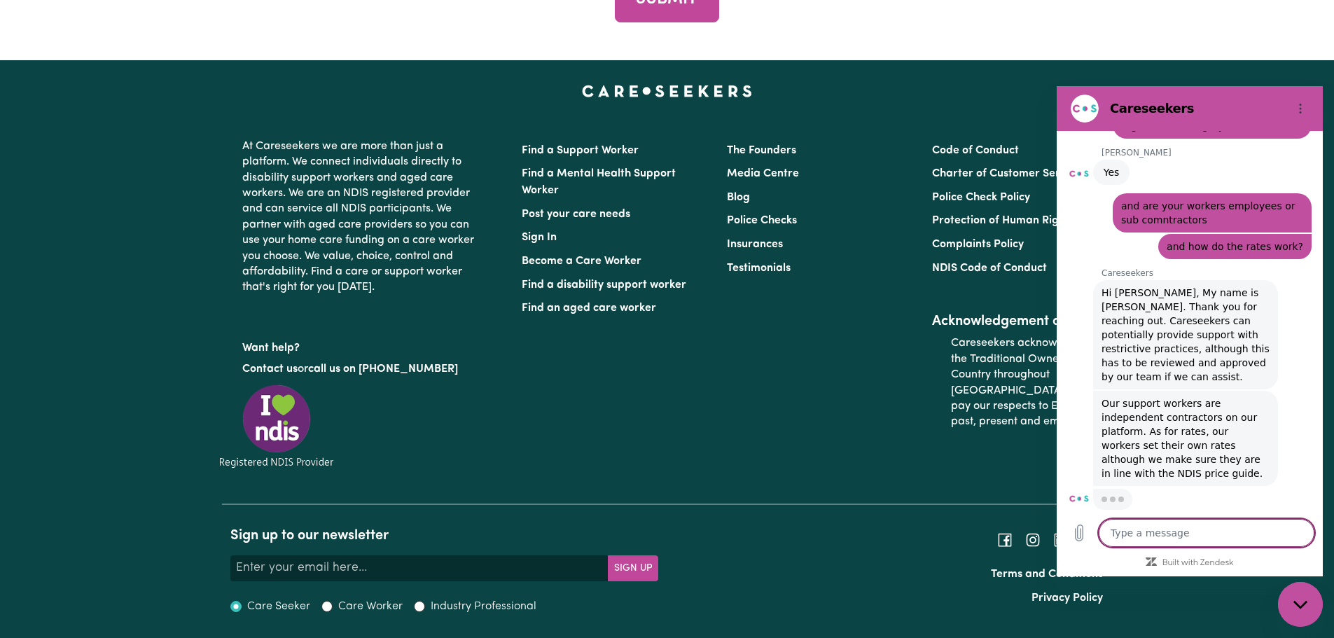
scroll to position [709, 0]
click at [1166, 531] on textarea at bounding box center [1206, 533] width 216 height 28
click at [1167, 531] on textarea at bounding box center [1206, 533] width 216 height 28
click at [1167, 529] on textarea at bounding box center [1206, 533] width 216 height 28
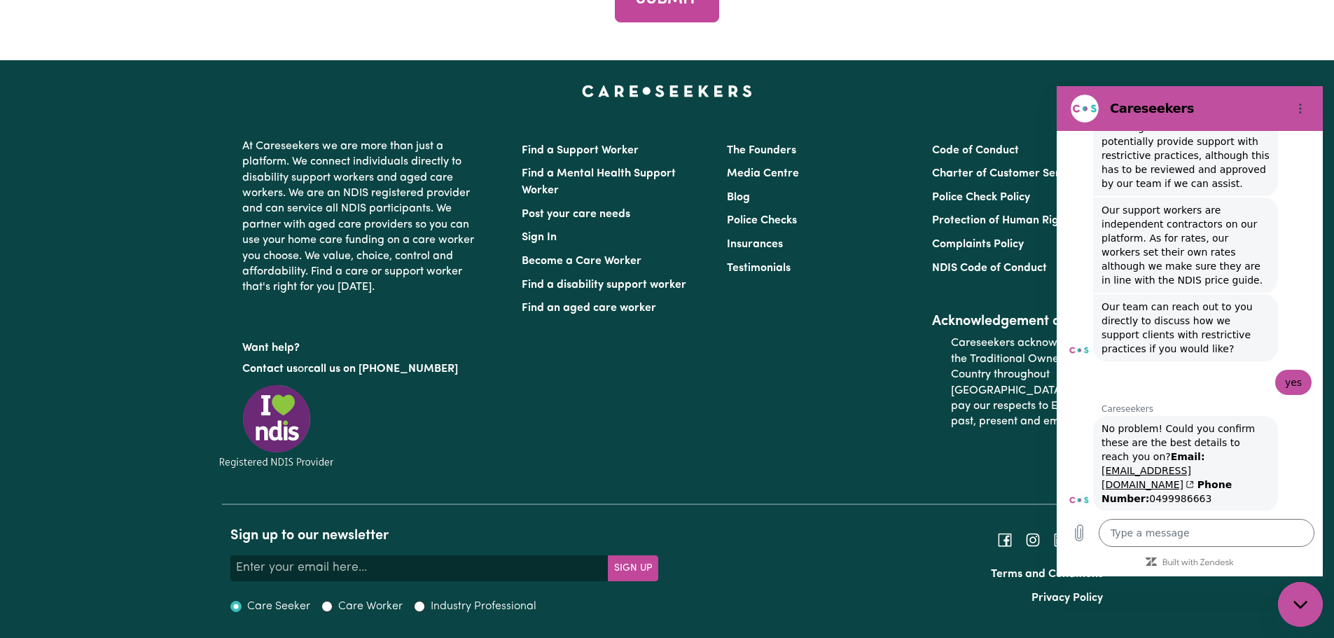
scroll to position [906, 0]
click at [1167, 534] on textarea at bounding box center [1206, 533] width 216 height 28
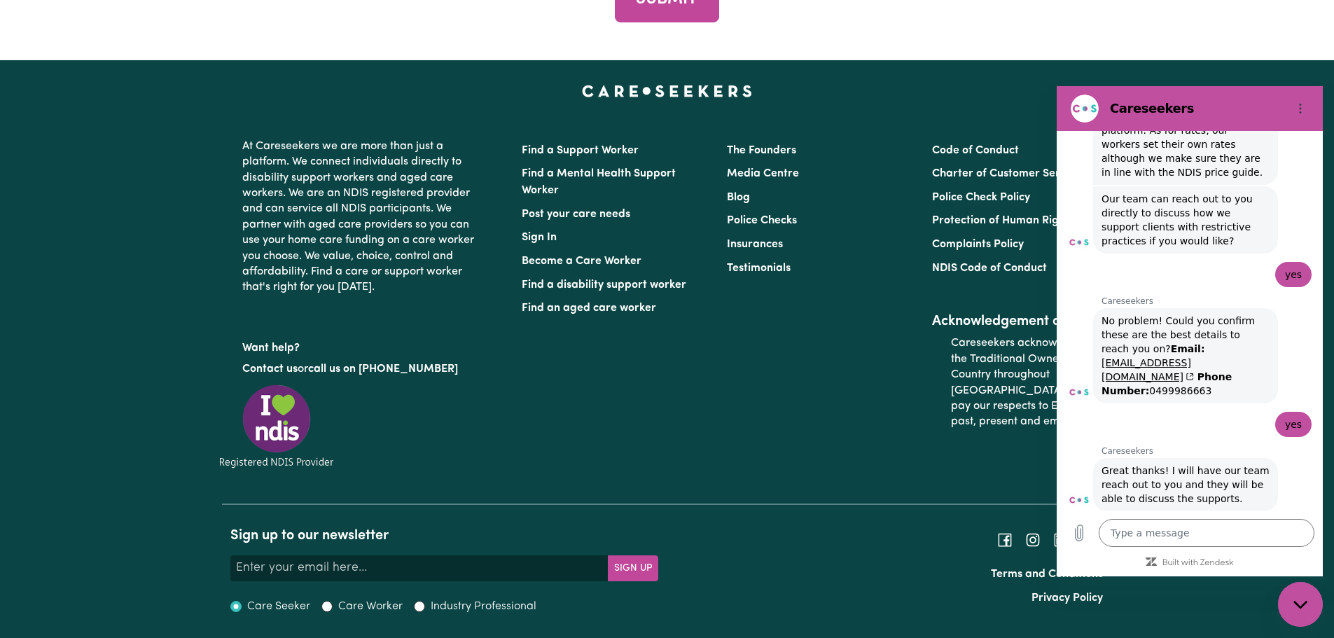
scroll to position [1014, 0]
click at [1192, 540] on textarea at bounding box center [1206, 533] width 216 height 28
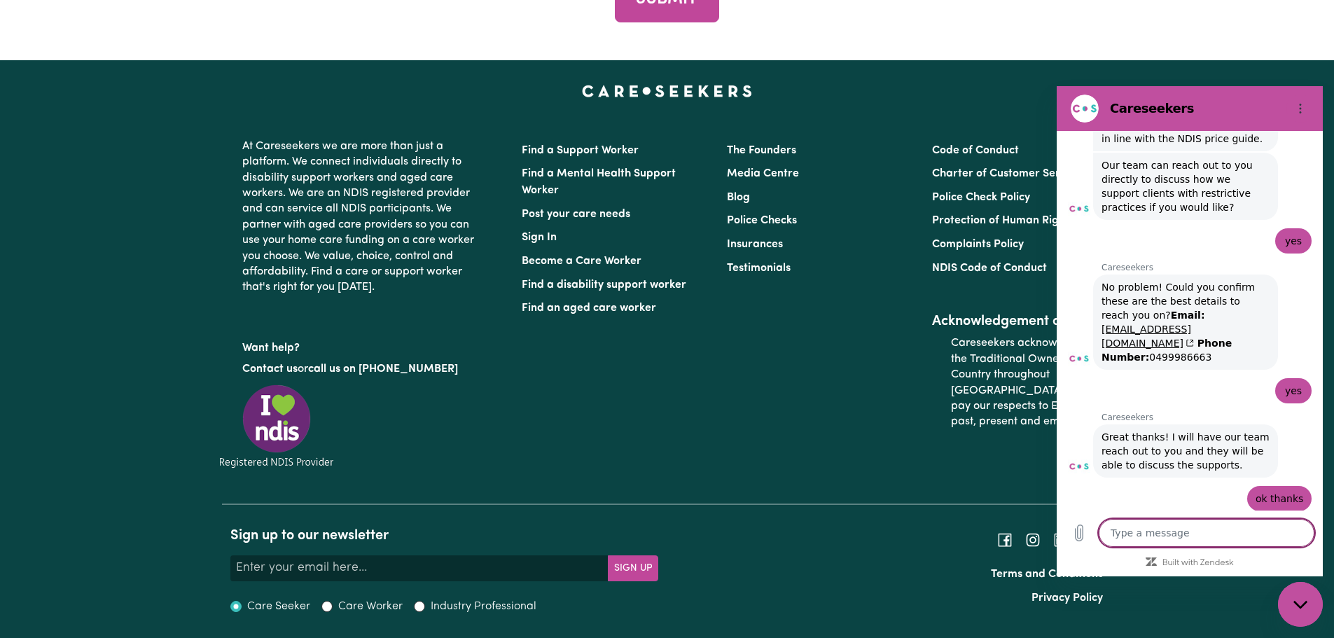
scroll to position [1047, 0]
